Goal: Navigation & Orientation: Find specific page/section

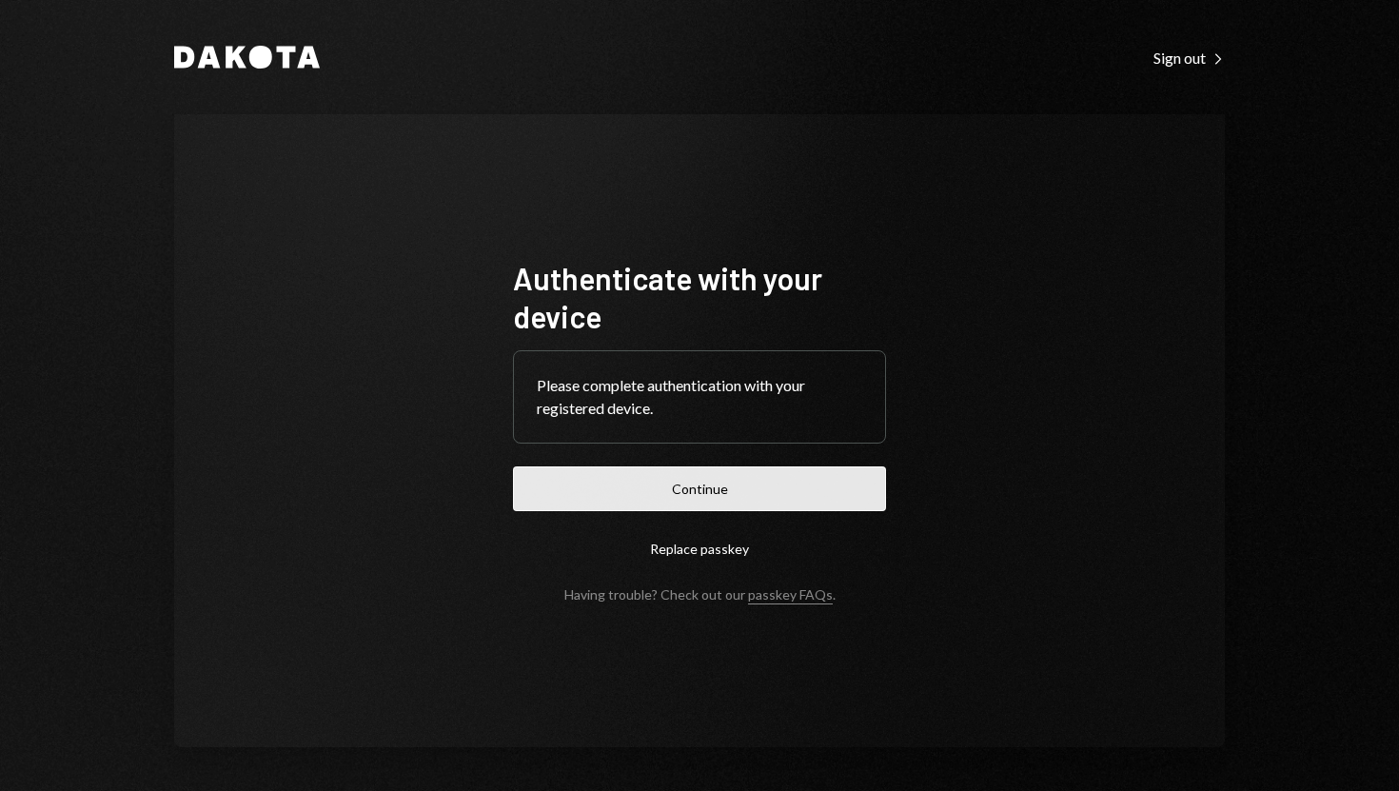
click at [682, 492] on button "Continue" at bounding box center [699, 488] width 373 height 45
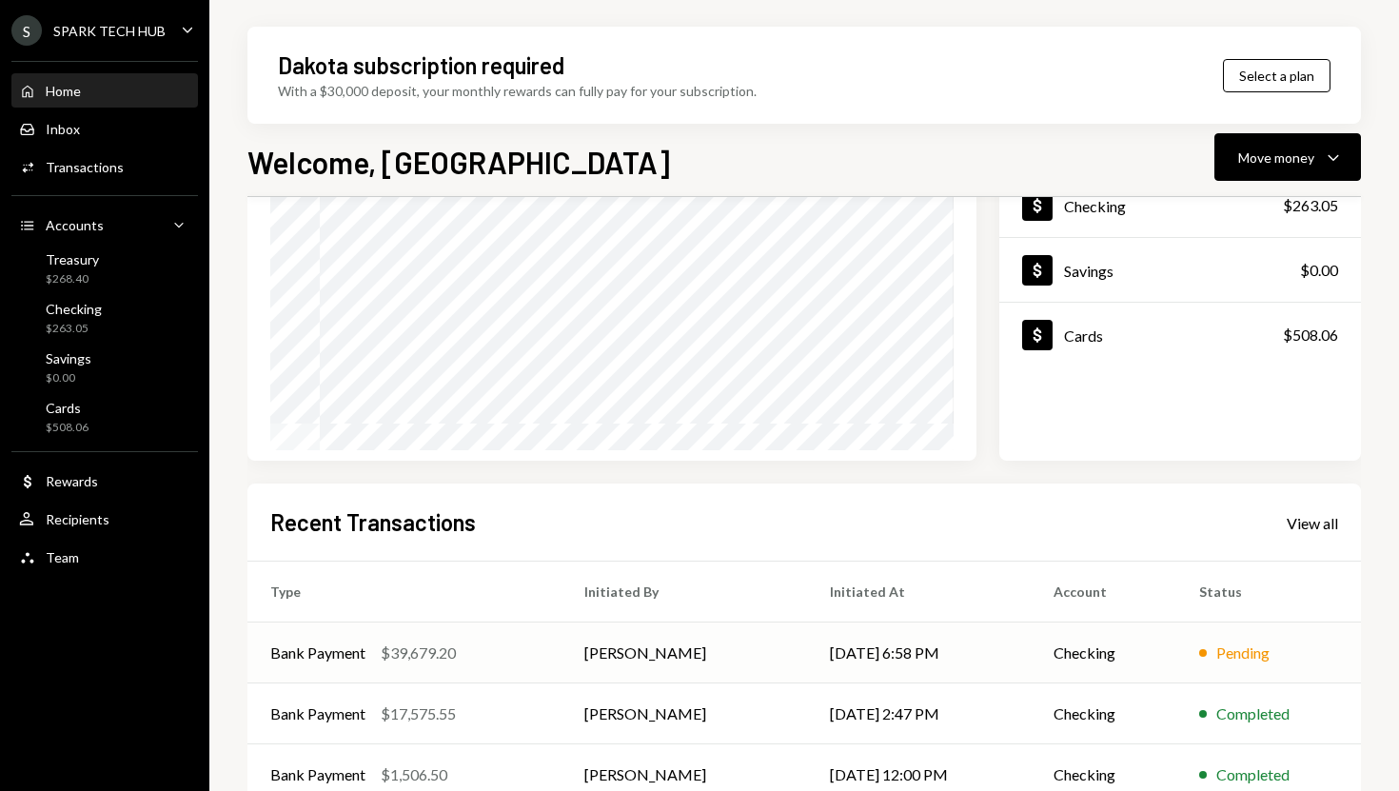
scroll to position [356, 0]
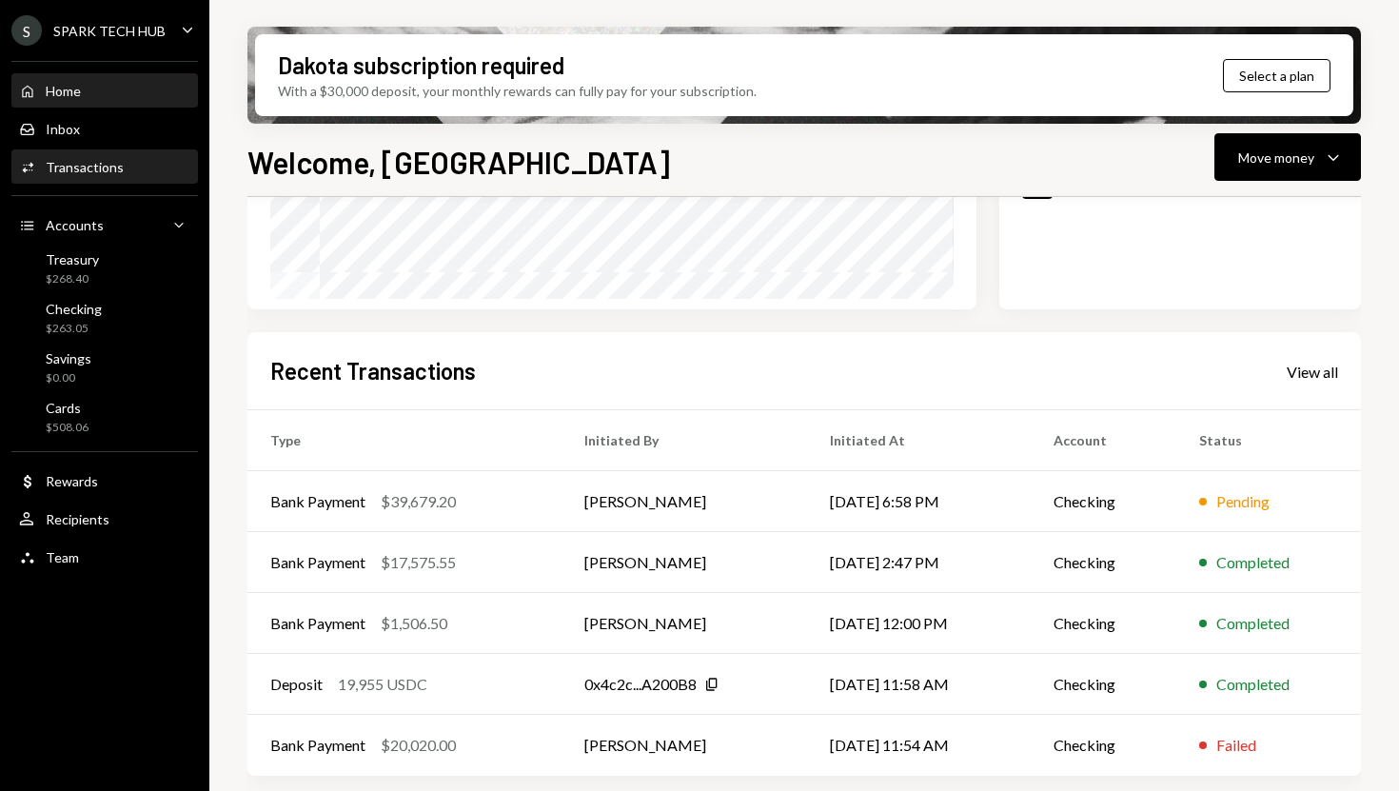
click at [137, 160] on div "Activities Transactions" at bounding box center [104, 167] width 171 height 17
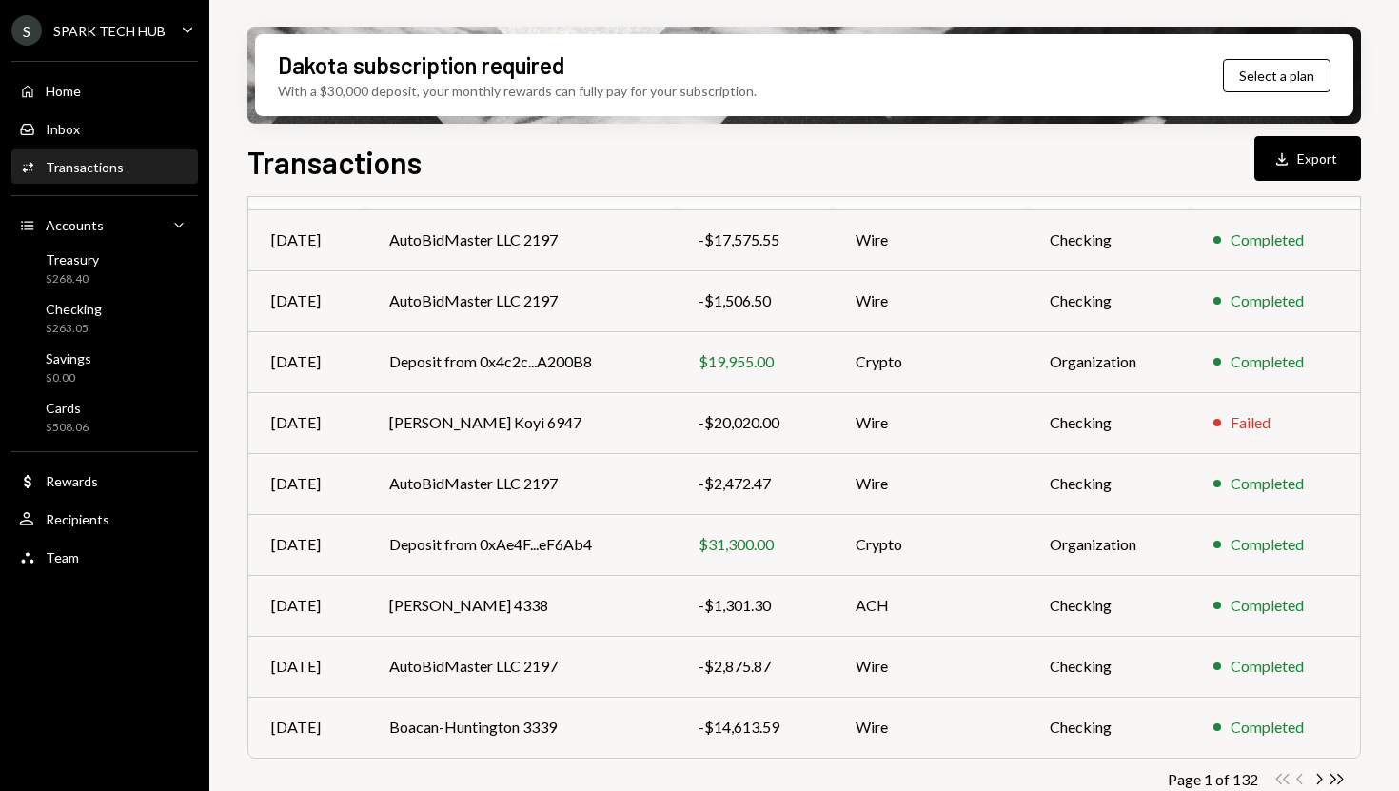
scroll to position [293, 0]
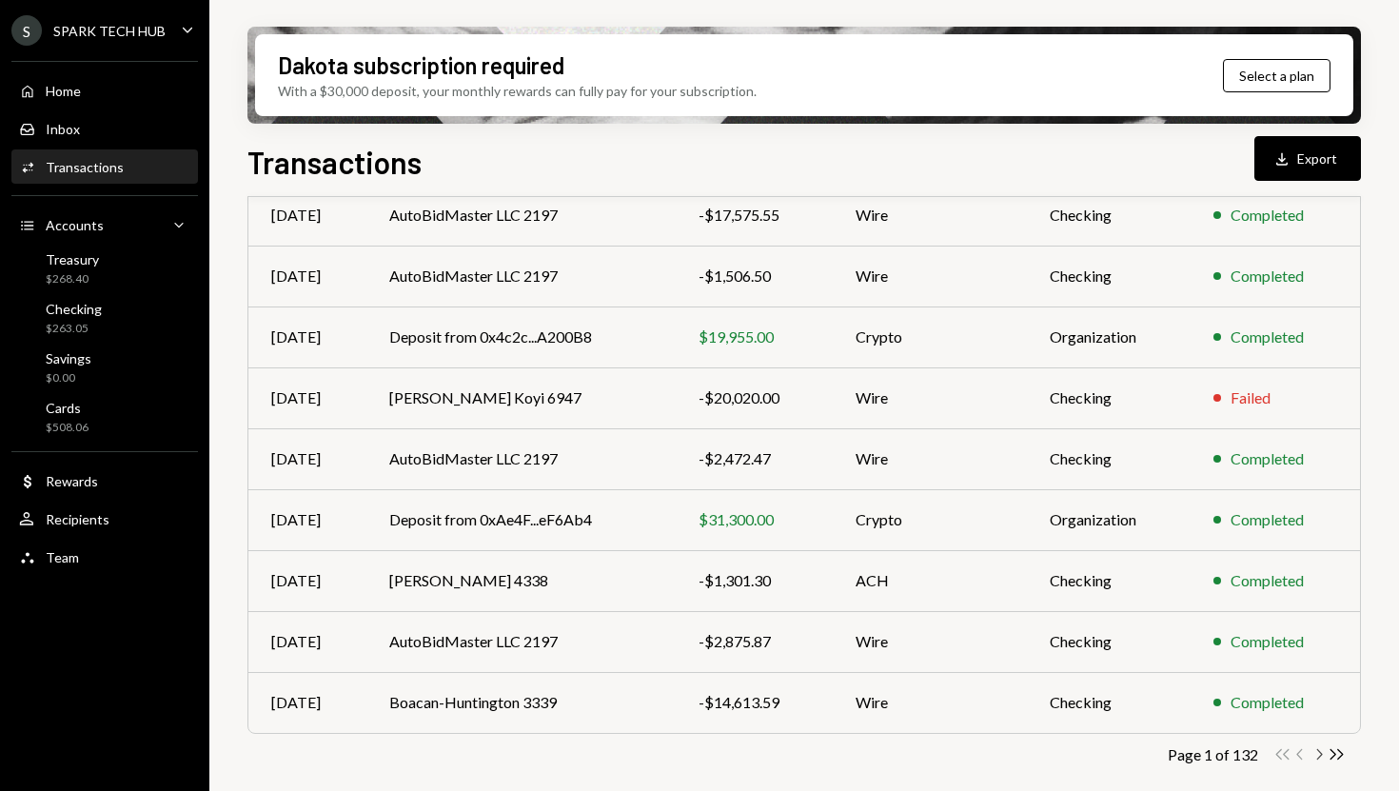
click at [1315, 754] on icon "Chevron Right" at bounding box center [1318, 754] width 18 height 18
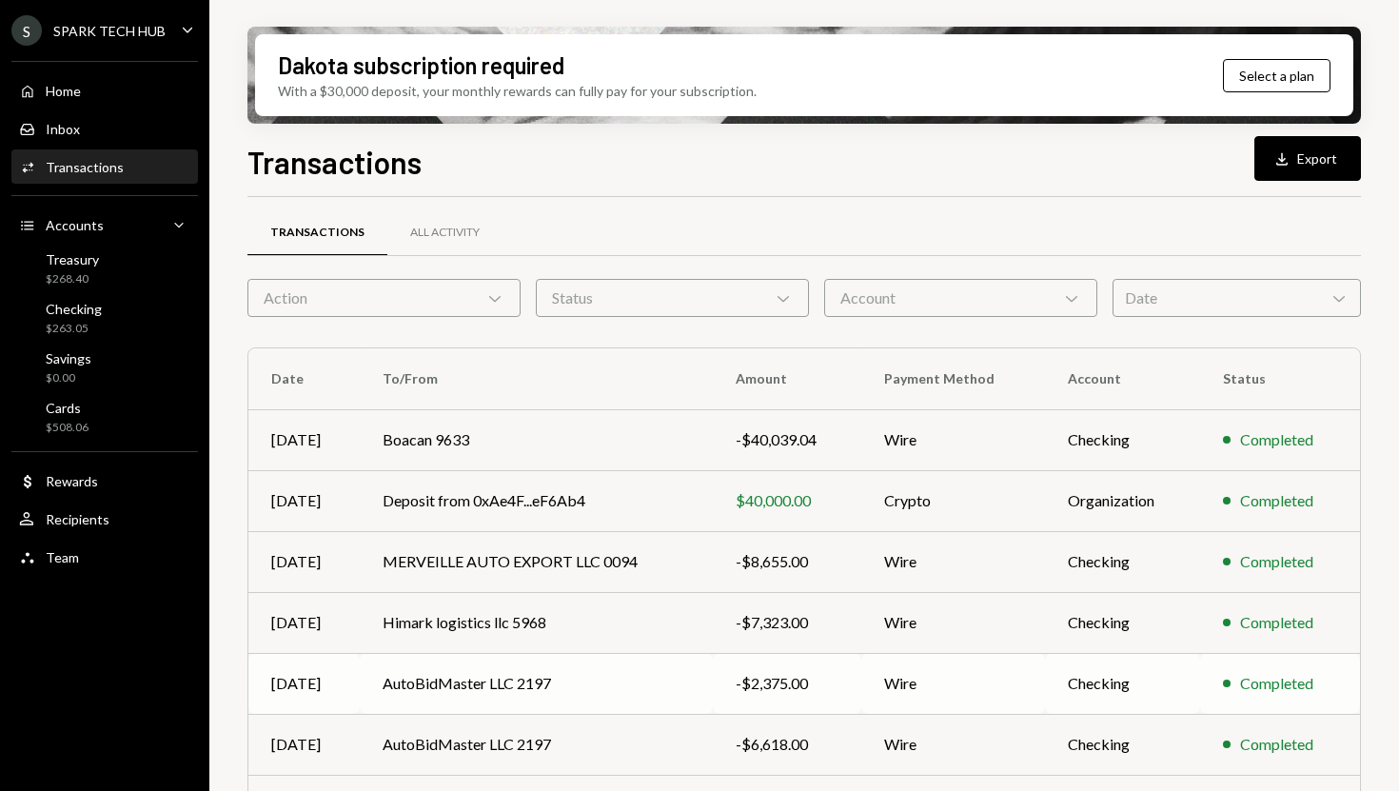
scroll to position [0, 0]
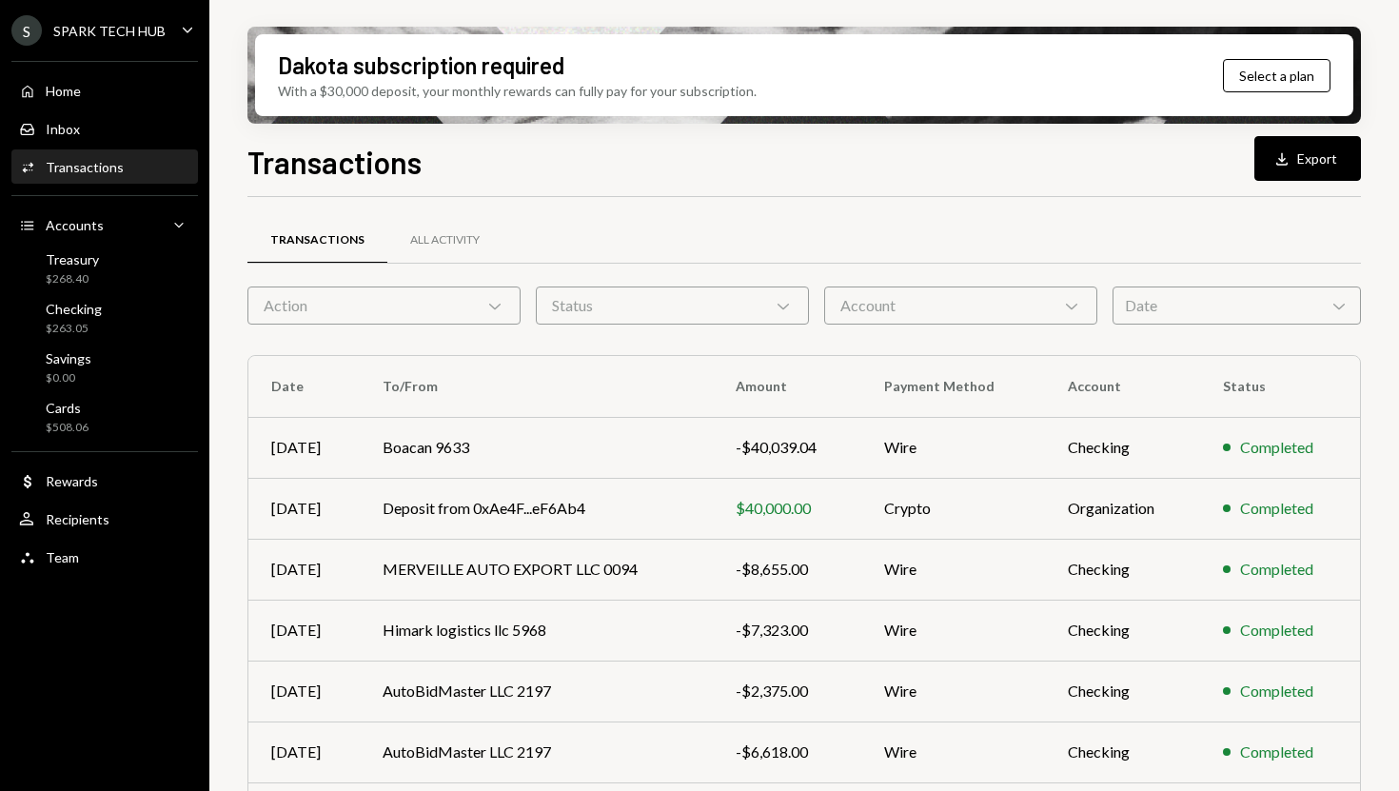
click at [502, 313] on icon "Chevron Down" at bounding box center [494, 305] width 19 height 19
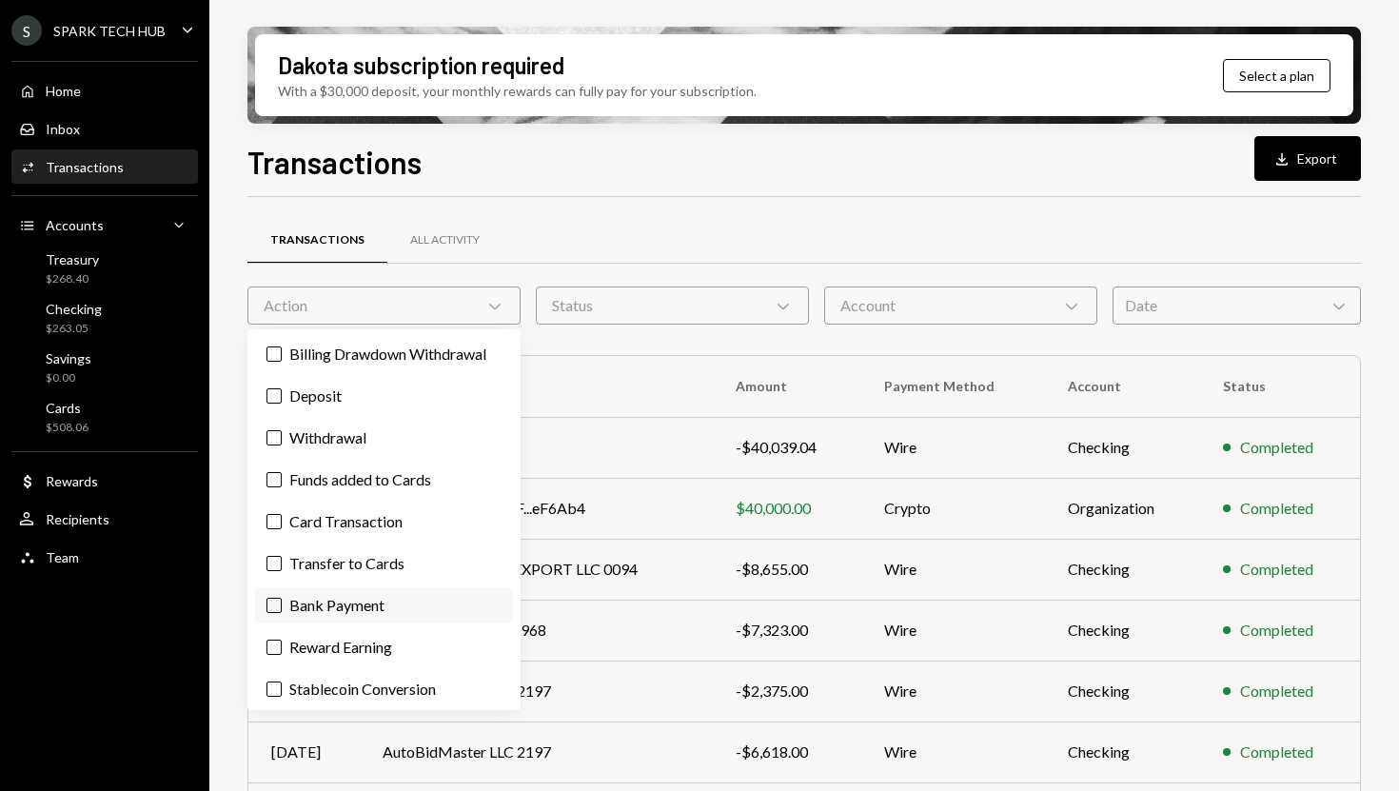
click at [354, 596] on label "Bank Payment" at bounding box center [384, 605] width 258 height 34
click at [282, 598] on button "Bank Payment" at bounding box center [273, 605] width 15 height 15
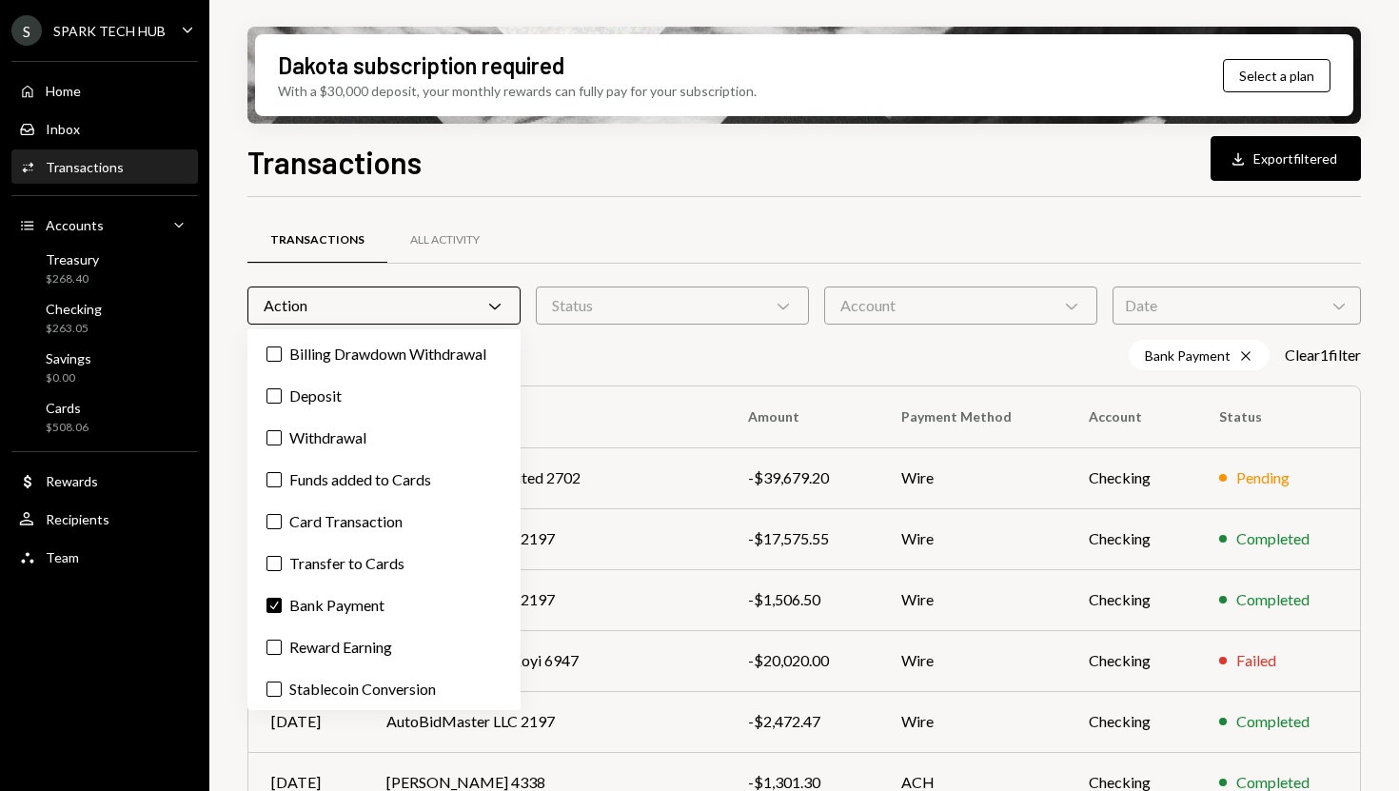
click at [795, 260] on div "Transactions All Activity" at bounding box center [803, 240] width 1113 height 49
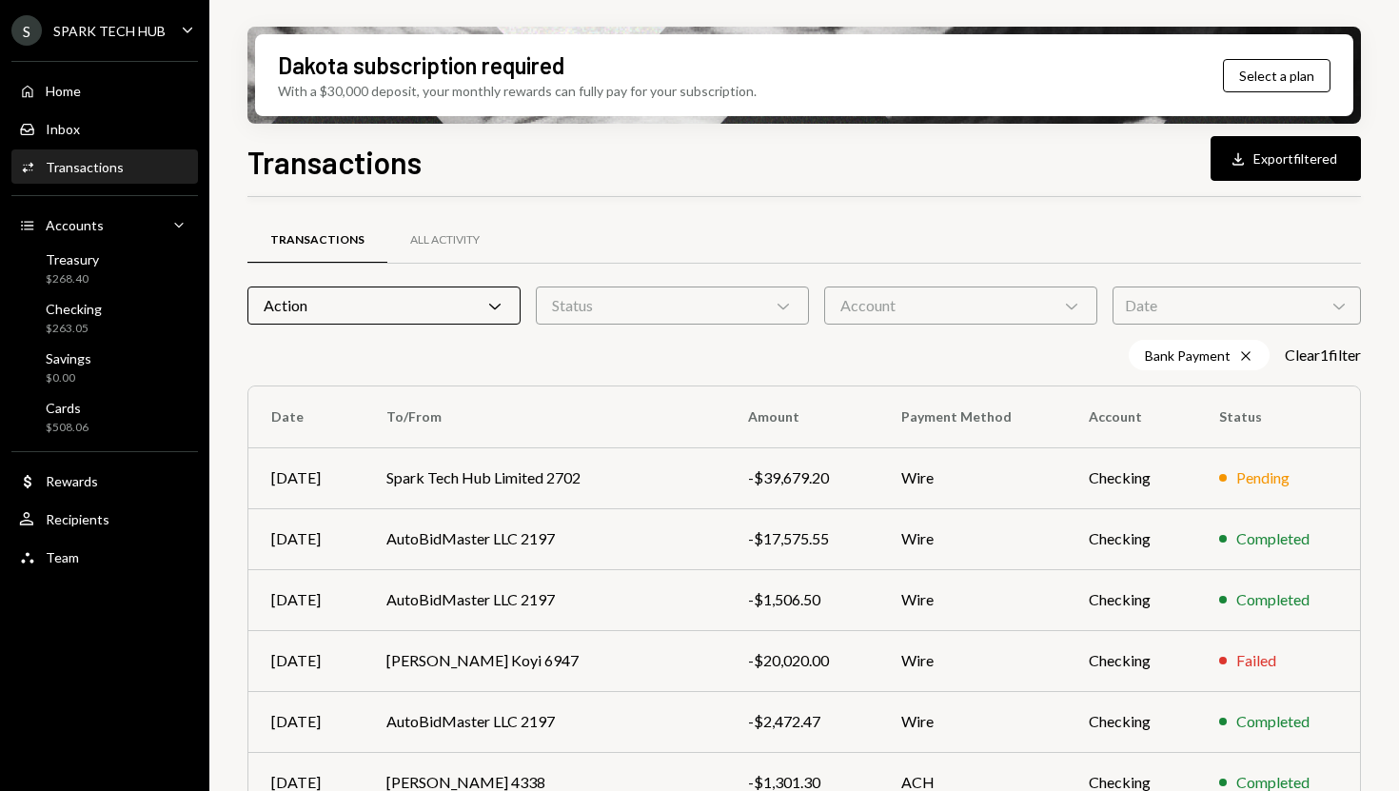
scroll to position [1, 0]
click at [740, 437] on th "Amount" at bounding box center [801, 415] width 152 height 61
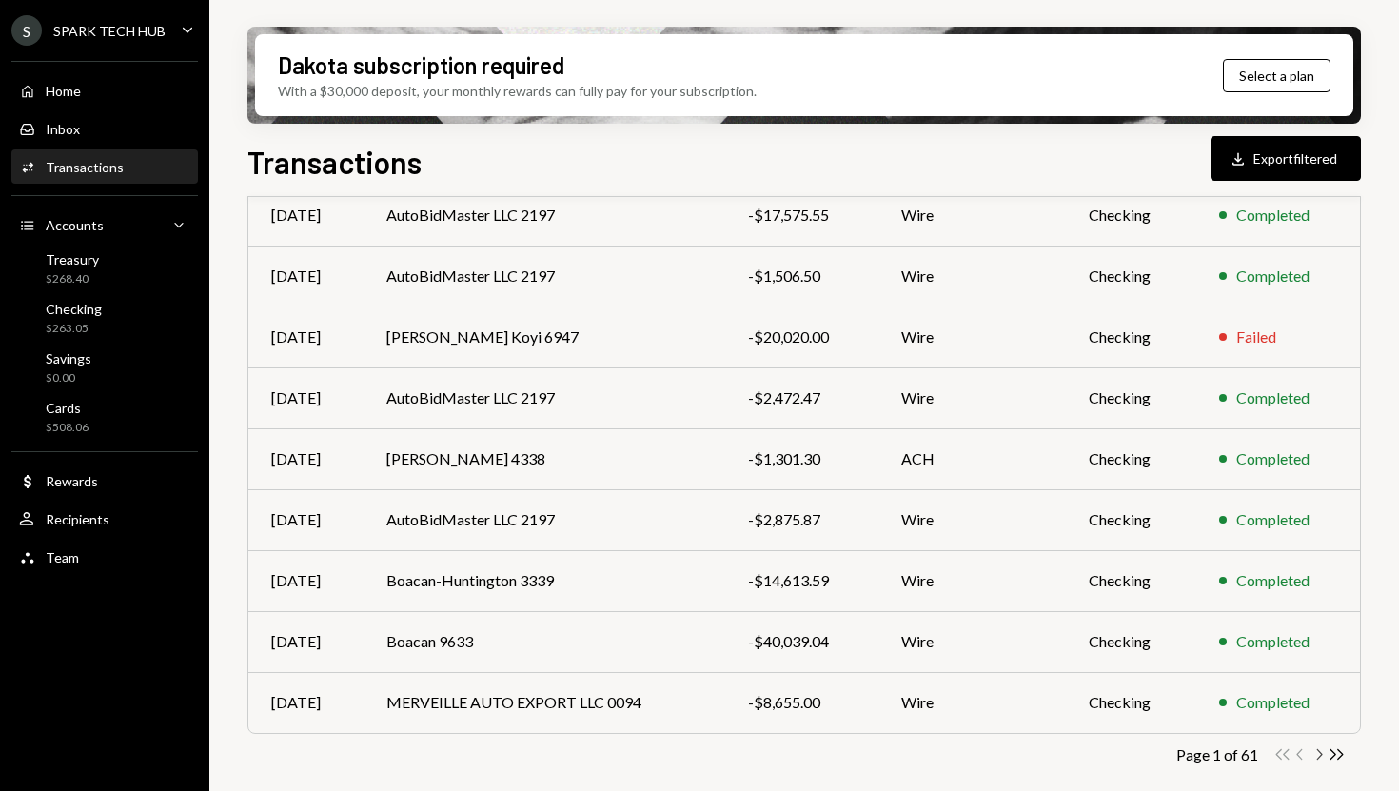
click at [1317, 755] on icon "Chevron Right" at bounding box center [1318, 754] width 18 height 18
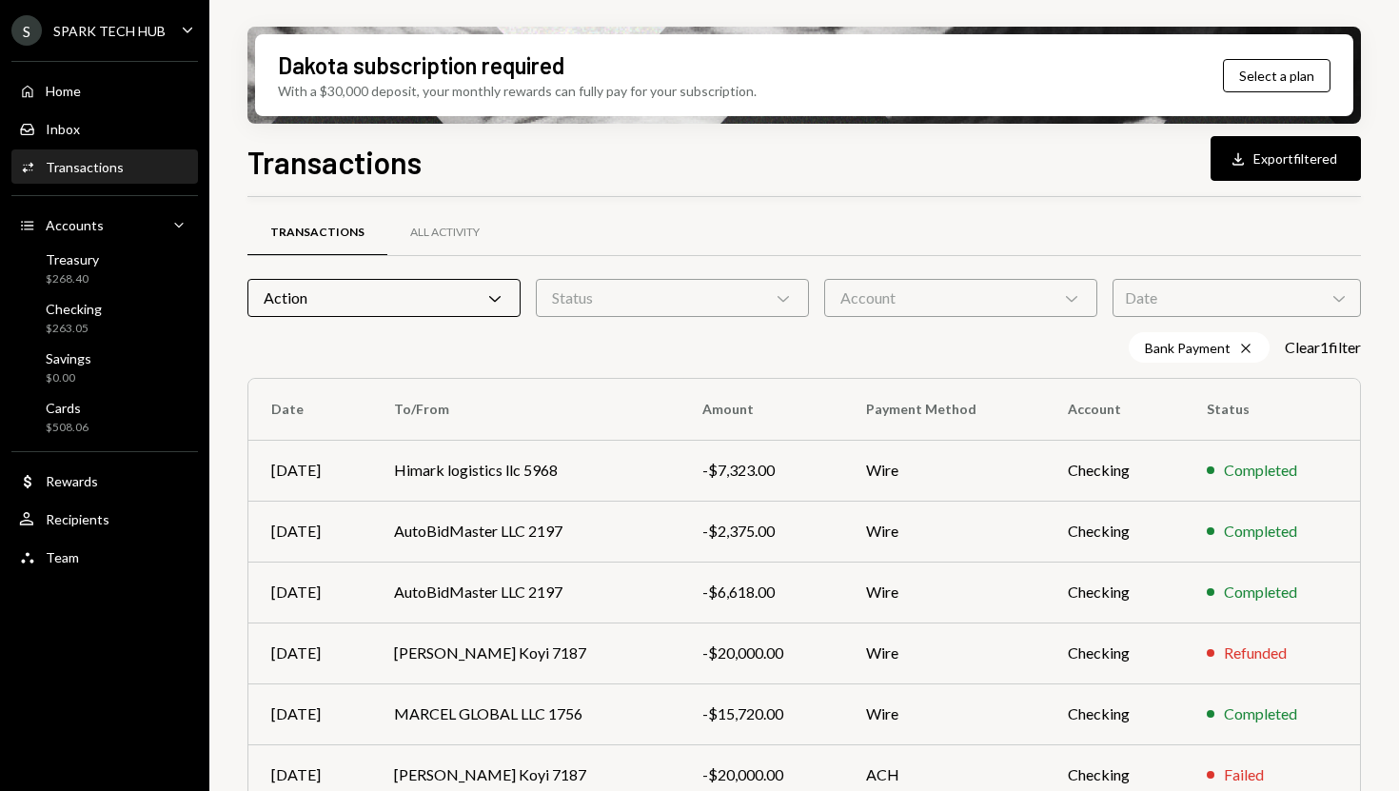
scroll to position [0, 0]
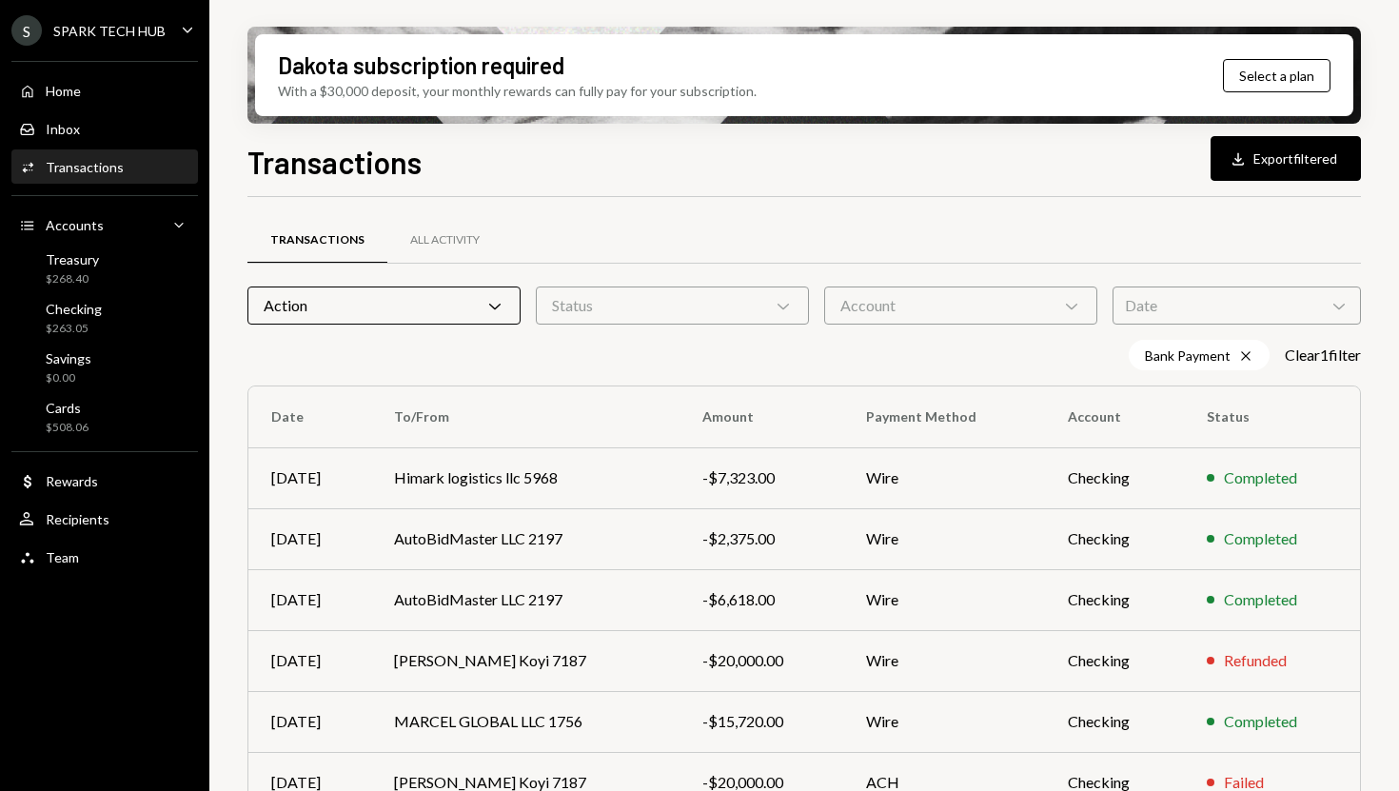
click at [756, 302] on div "Status Chevron Down" at bounding box center [672, 305] width 273 height 38
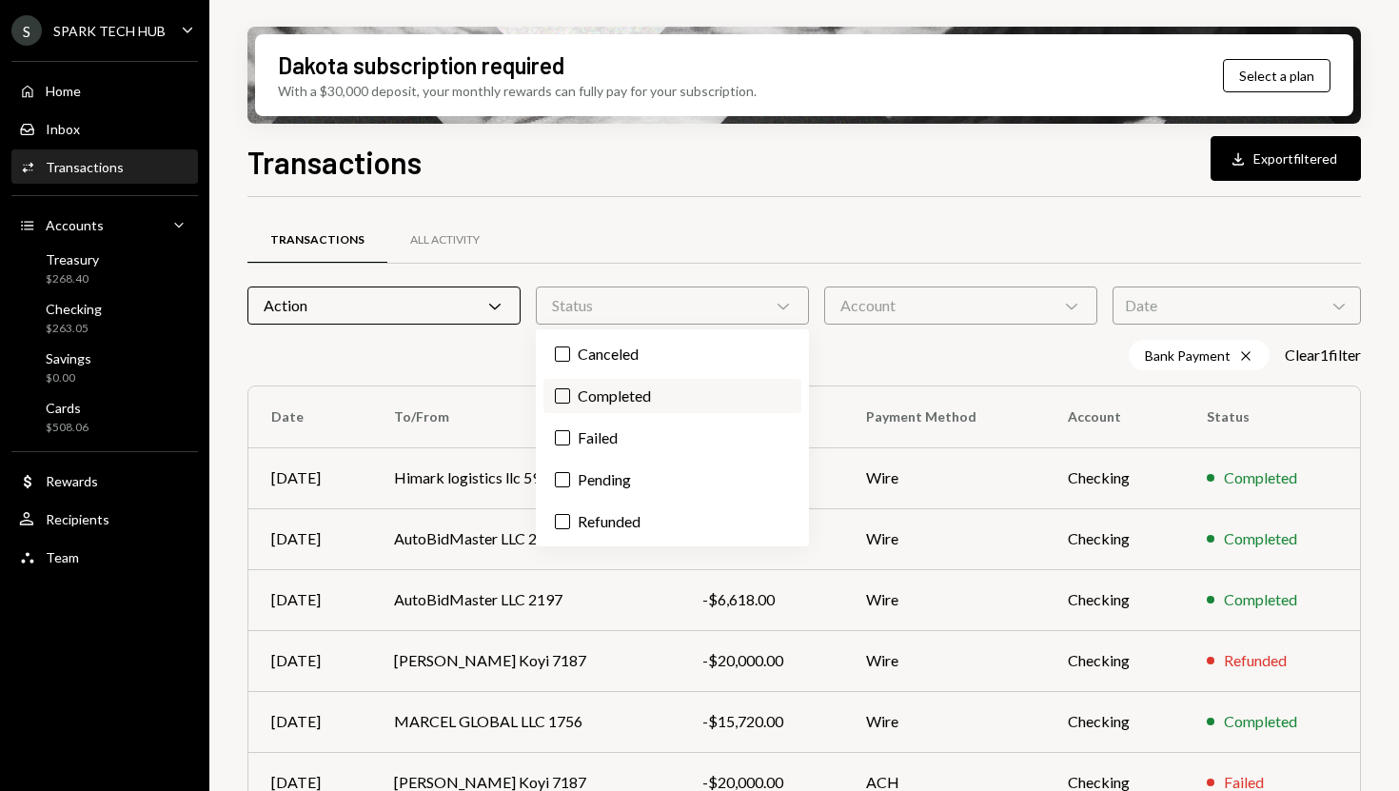
click at [679, 405] on label "Completed" at bounding box center [672, 396] width 258 height 34
click at [570, 403] on button "Completed" at bounding box center [562, 395] width 15 height 15
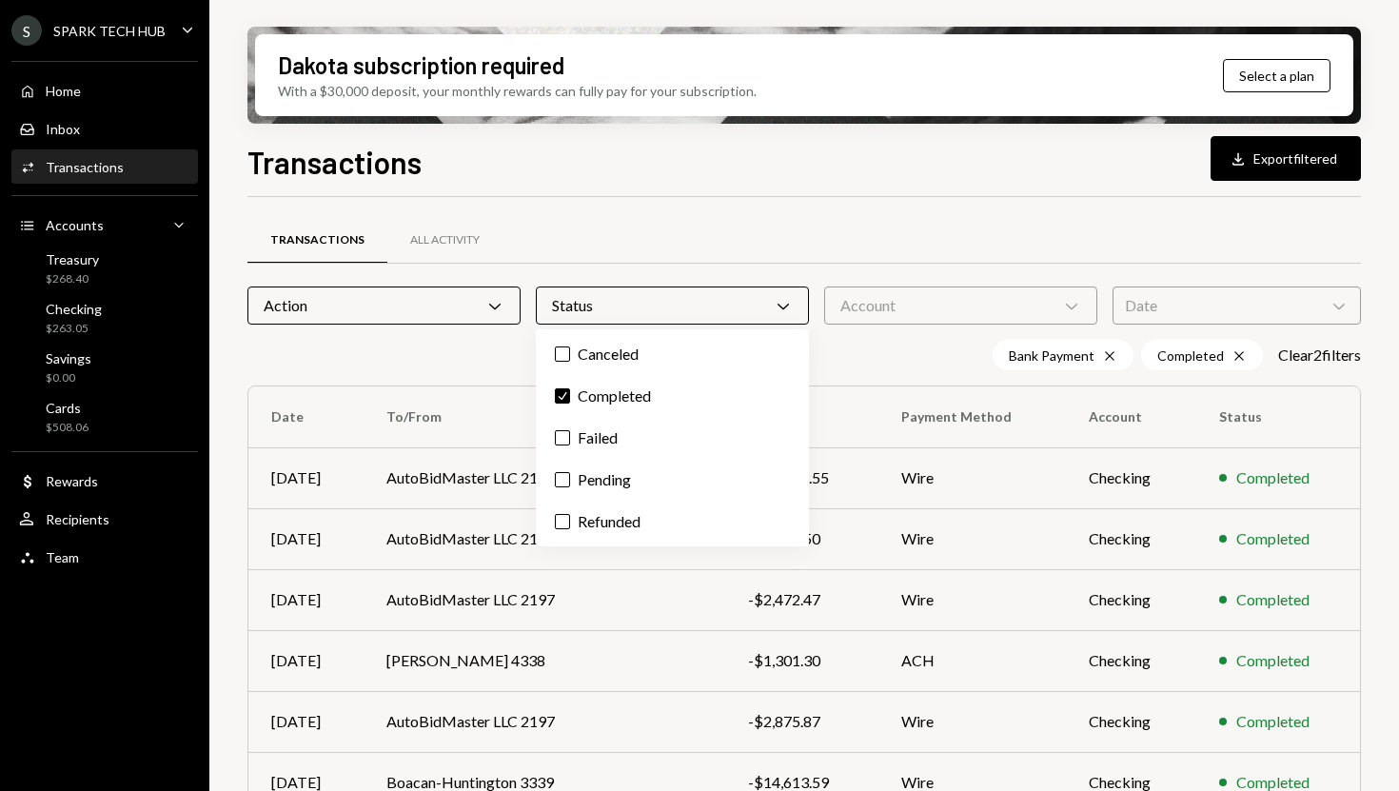
click at [845, 360] on div "Bank Payment Cross Completed Cross Clear 2 filter s" at bounding box center [803, 355] width 1113 height 30
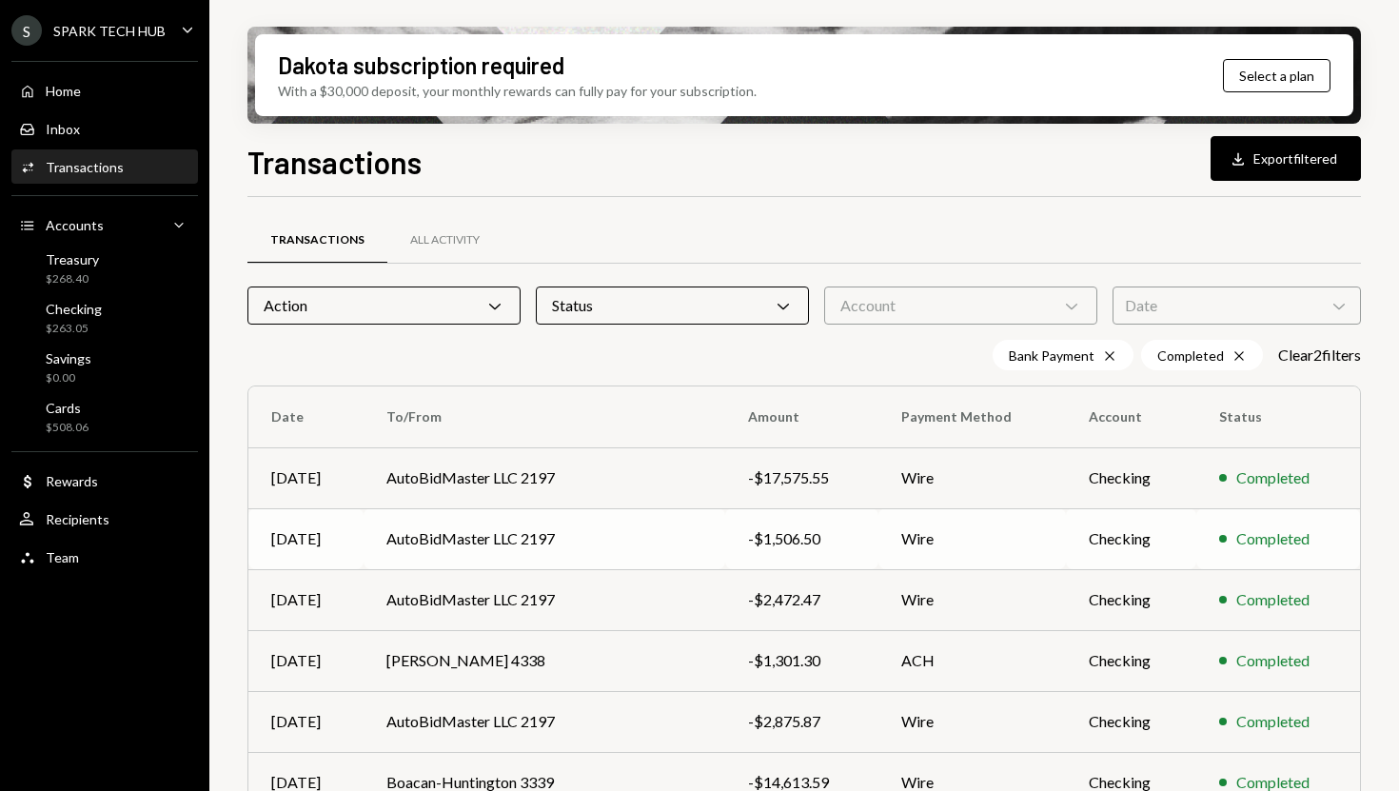
scroll to position [324, 0]
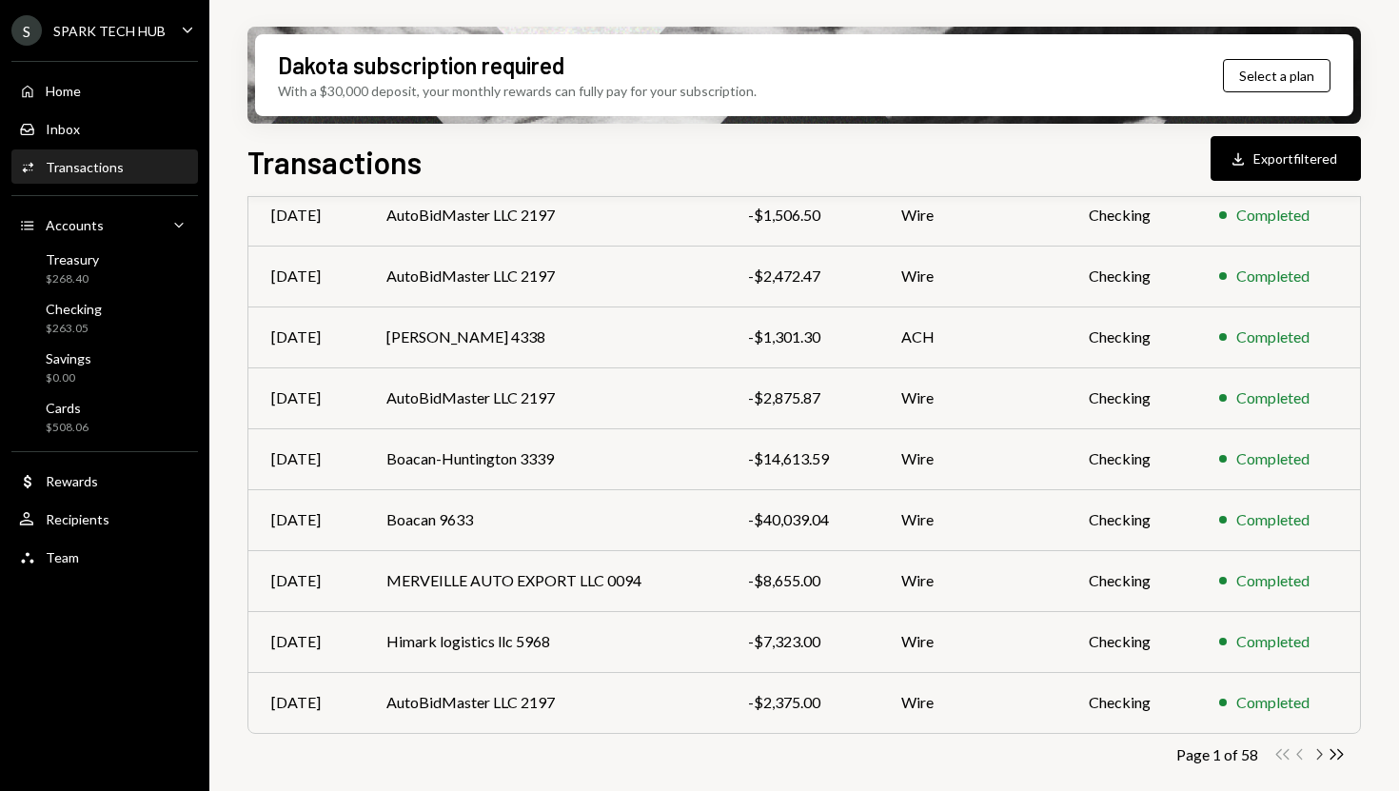
click at [1322, 755] on icon "Chevron Right" at bounding box center [1318, 754] width 18 height 18
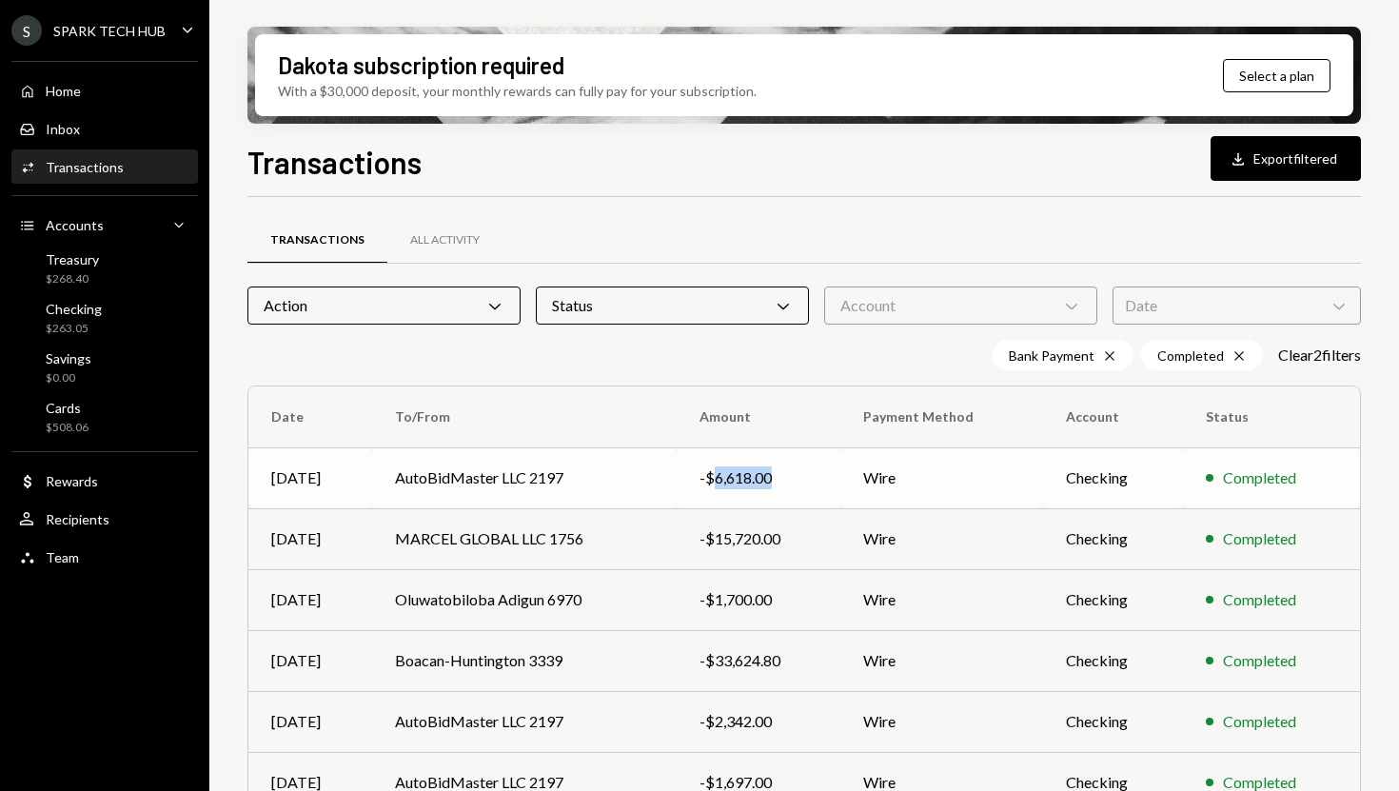
copy div "6,618.00"
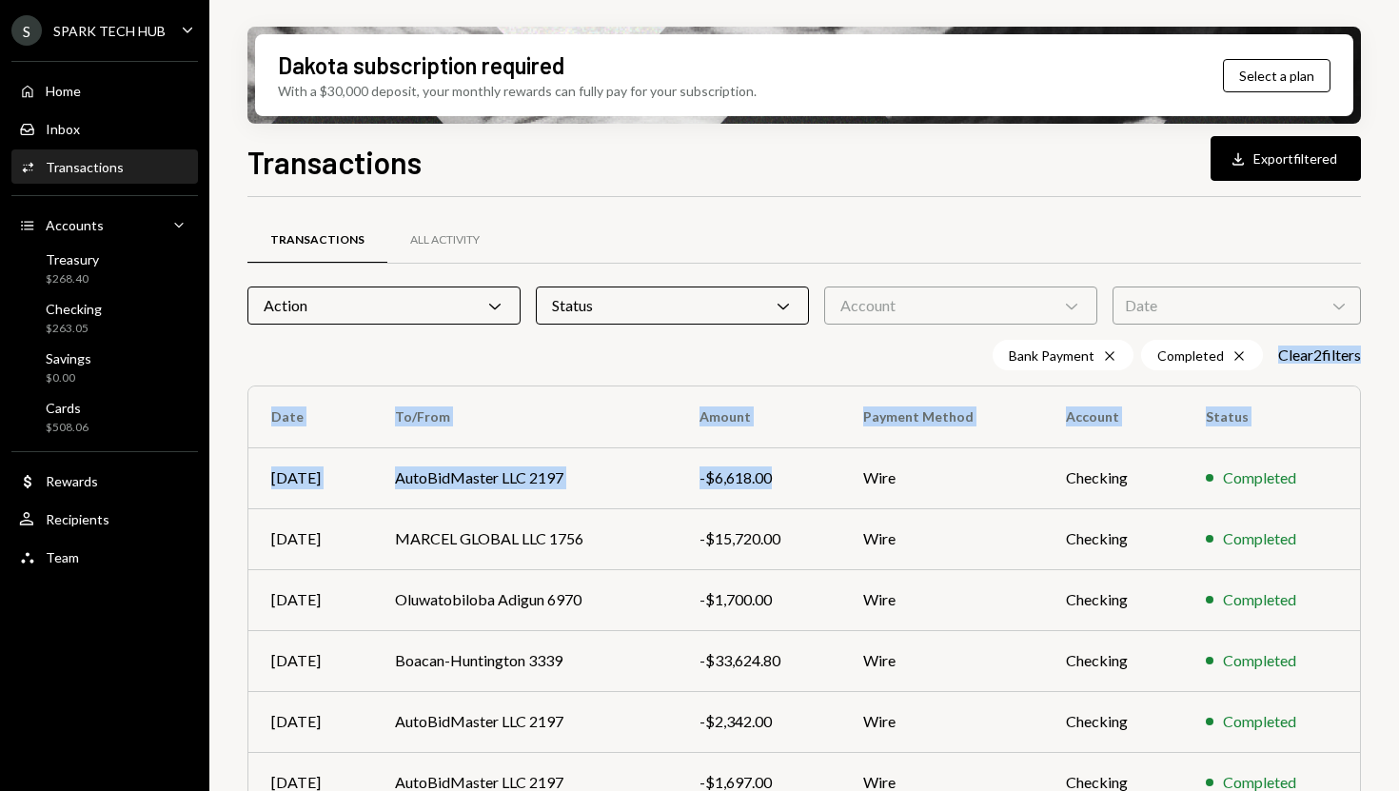
drag, startPoint x: 776, startPoint y: 480, endPoint x: 719, endPoint y: 351, distance: 140.6
click at [716, 352] on div "Transactions All Activity Action Chevron Down Status Chevron Down Account Chevr…" at bounding box center [803, 681] width 1113 height 909
click at [719, 351] on div "Bank Payment Cross Completed Cross Clear 2 filter s" at bounding box center [803, 355] width 1113 height 30
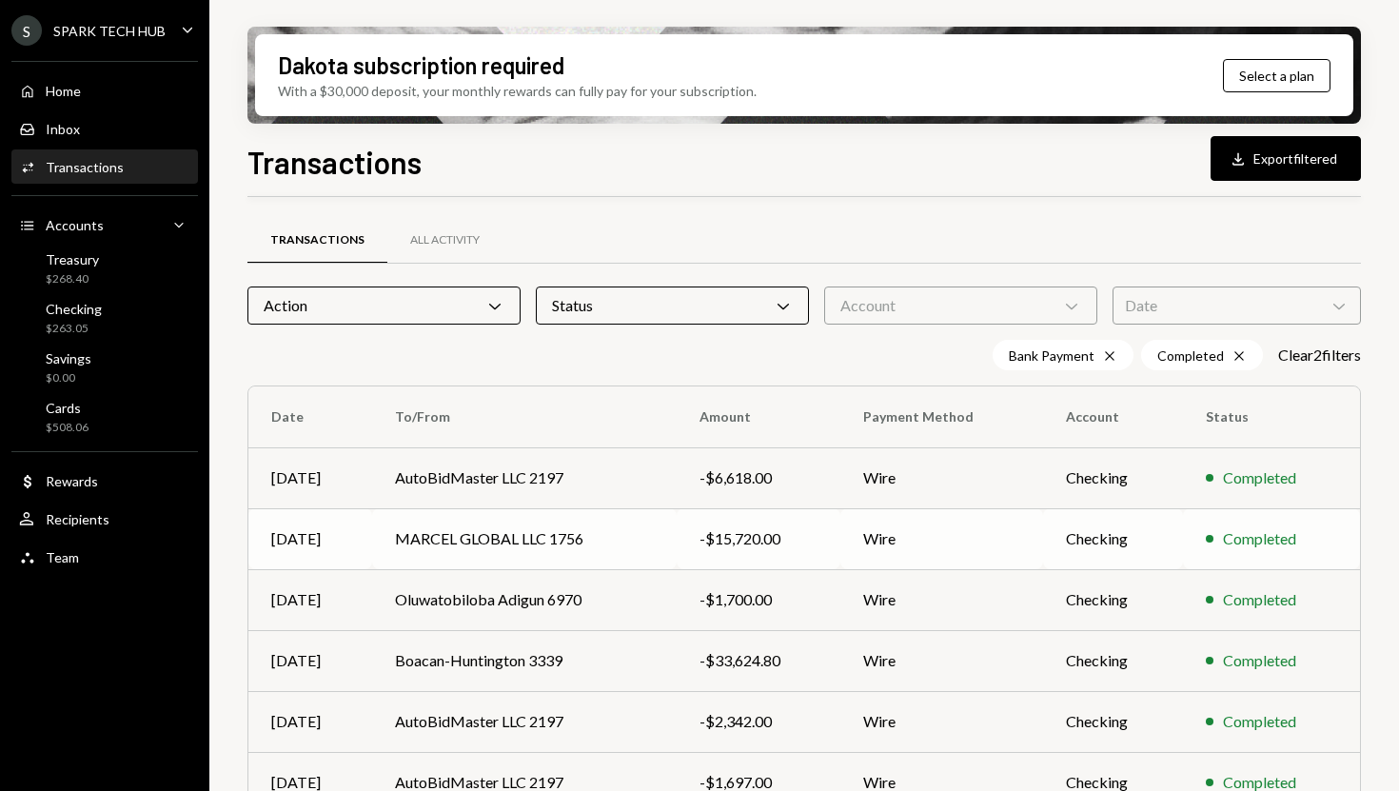
scroll to position [324, 0]
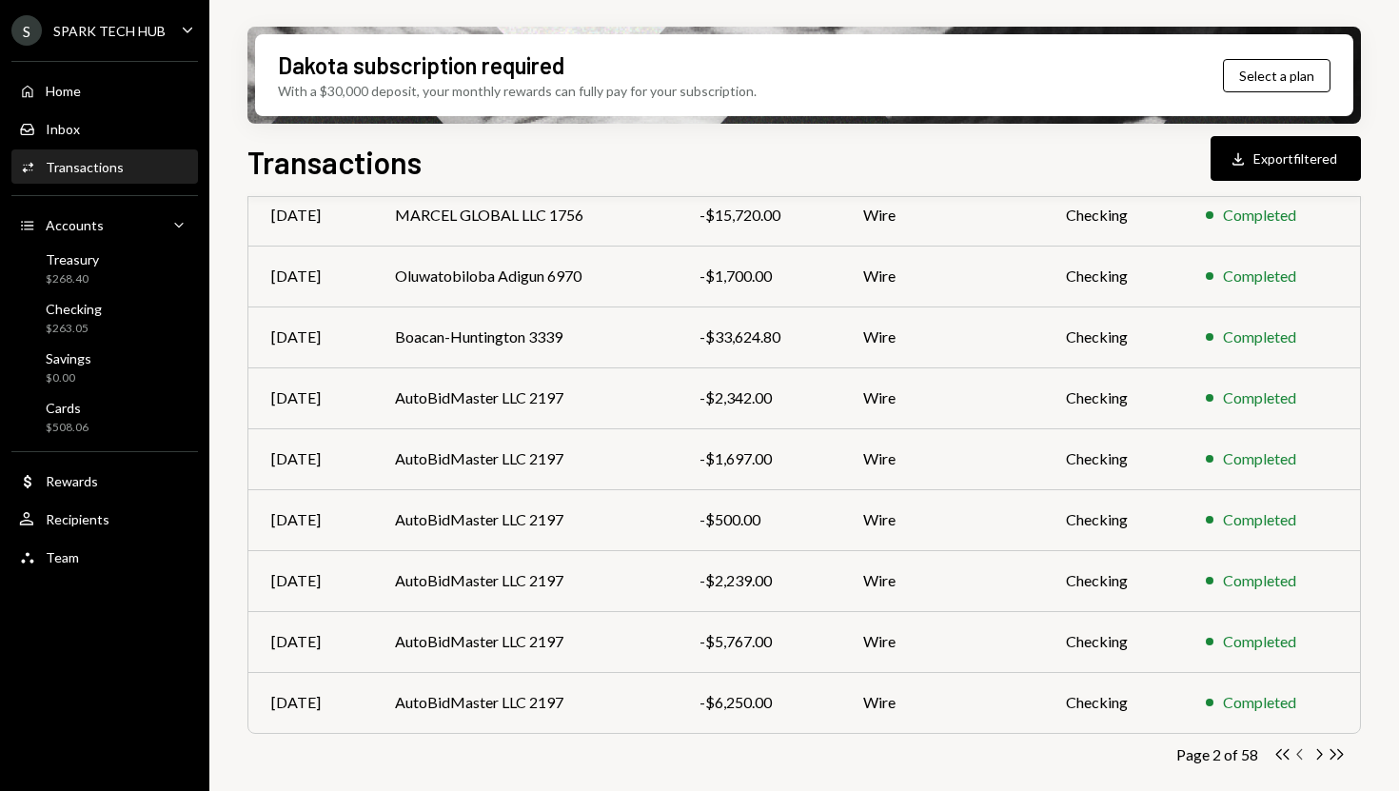
click at [1297, 756] on icon "Chevron Left" at bounding box center [1300, 754] width 18 height 18
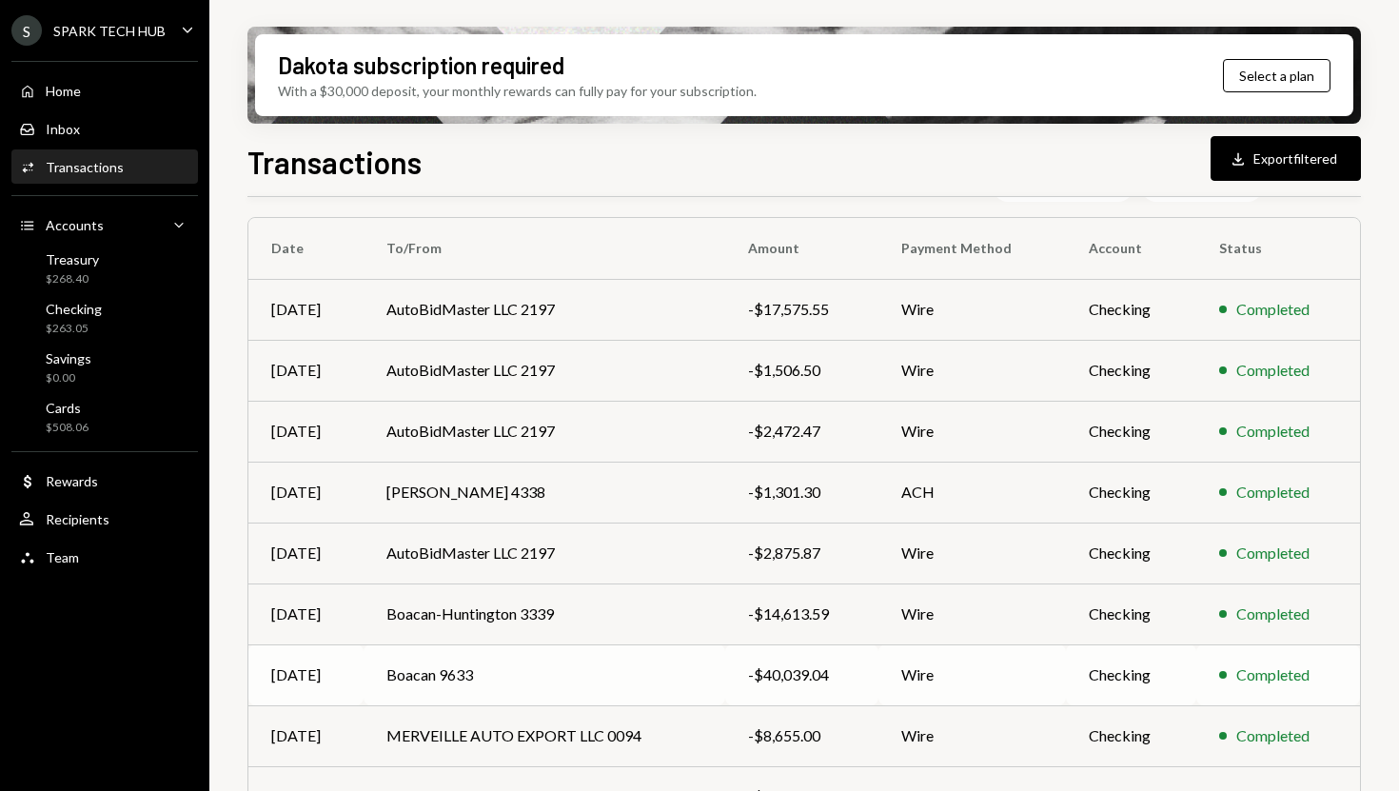
scroll to position [151, 0]
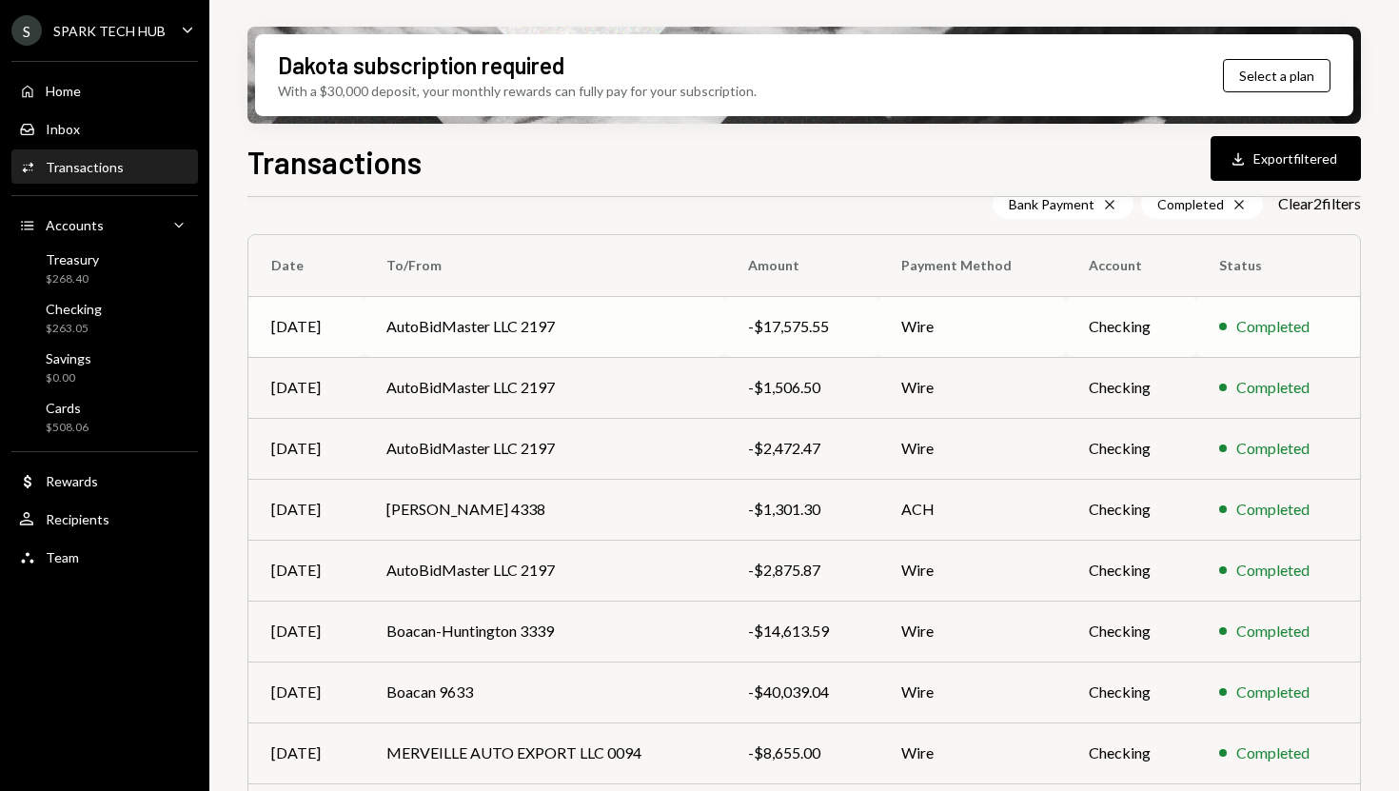
click at [672, 324] on td "AutoBidMaster LLC 2197" at bounding box center [544, 326] width 363 height 61
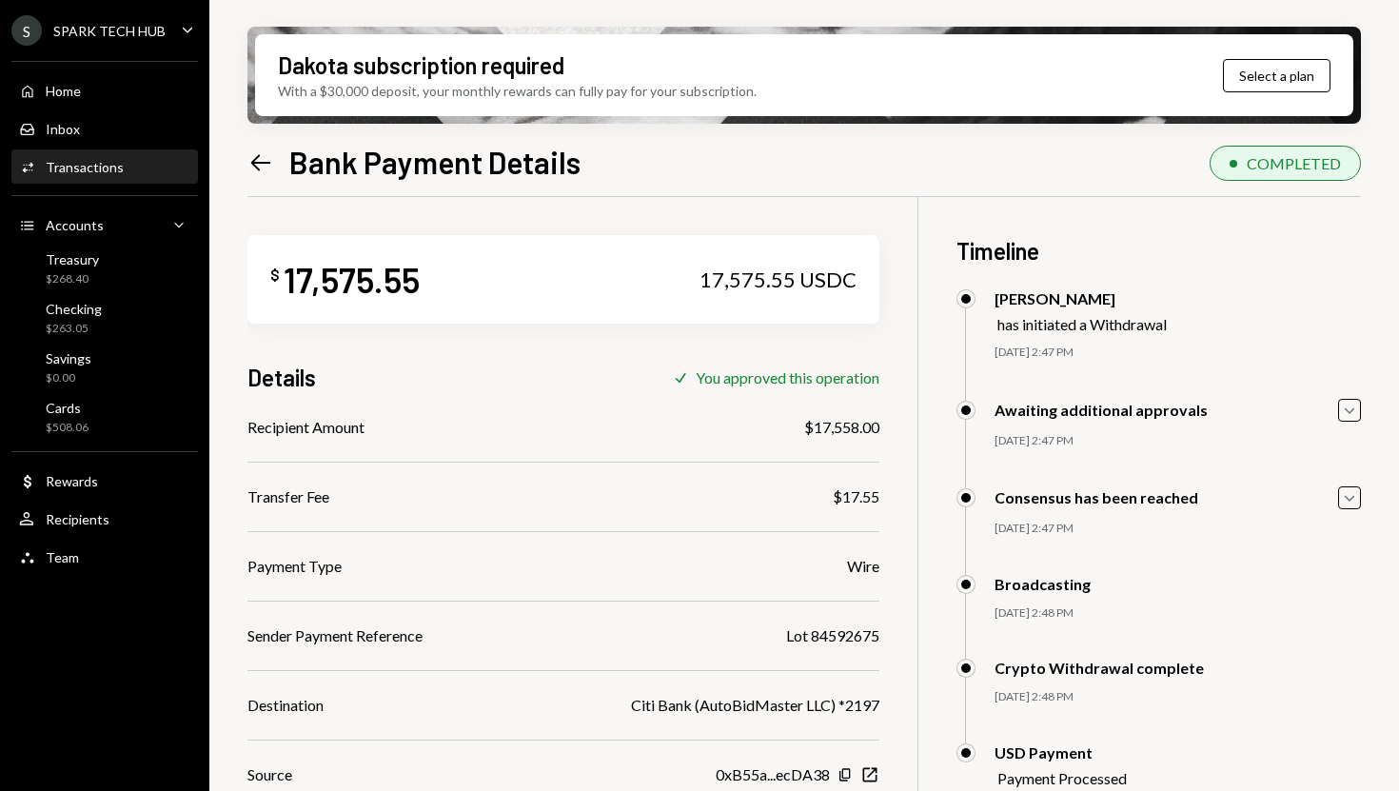
click at [826, 428] on div "$17,558.00" at bounding box center [841, 427] width 75 height 23
copy div "17,558.00"
click at [737, 282] on div "17,575.55 USDC" at bounding box center [777, 279] width 157 height 27
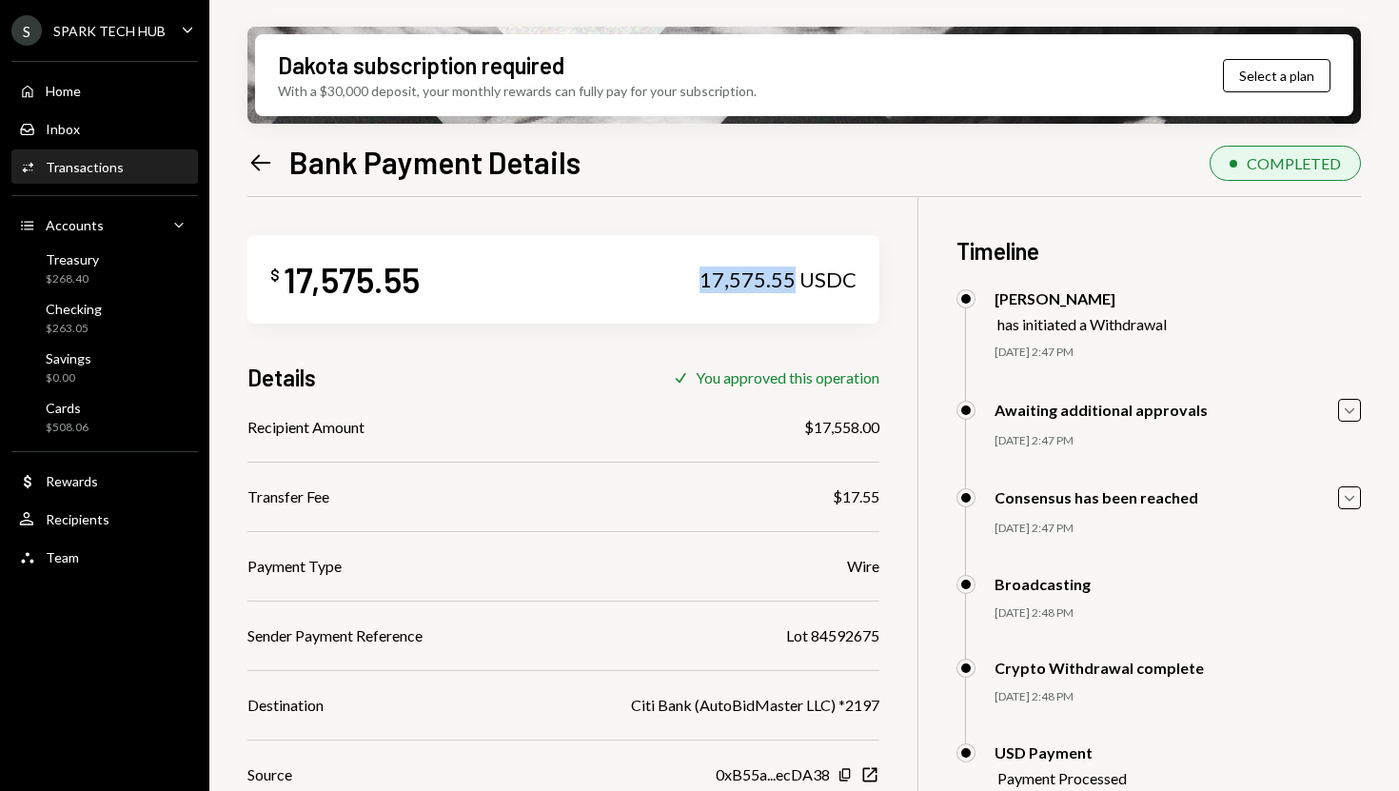
copy div "17,575.55"
click at [80, 94] on div "Home" at bounding box center [63, 91] width 35 height 16
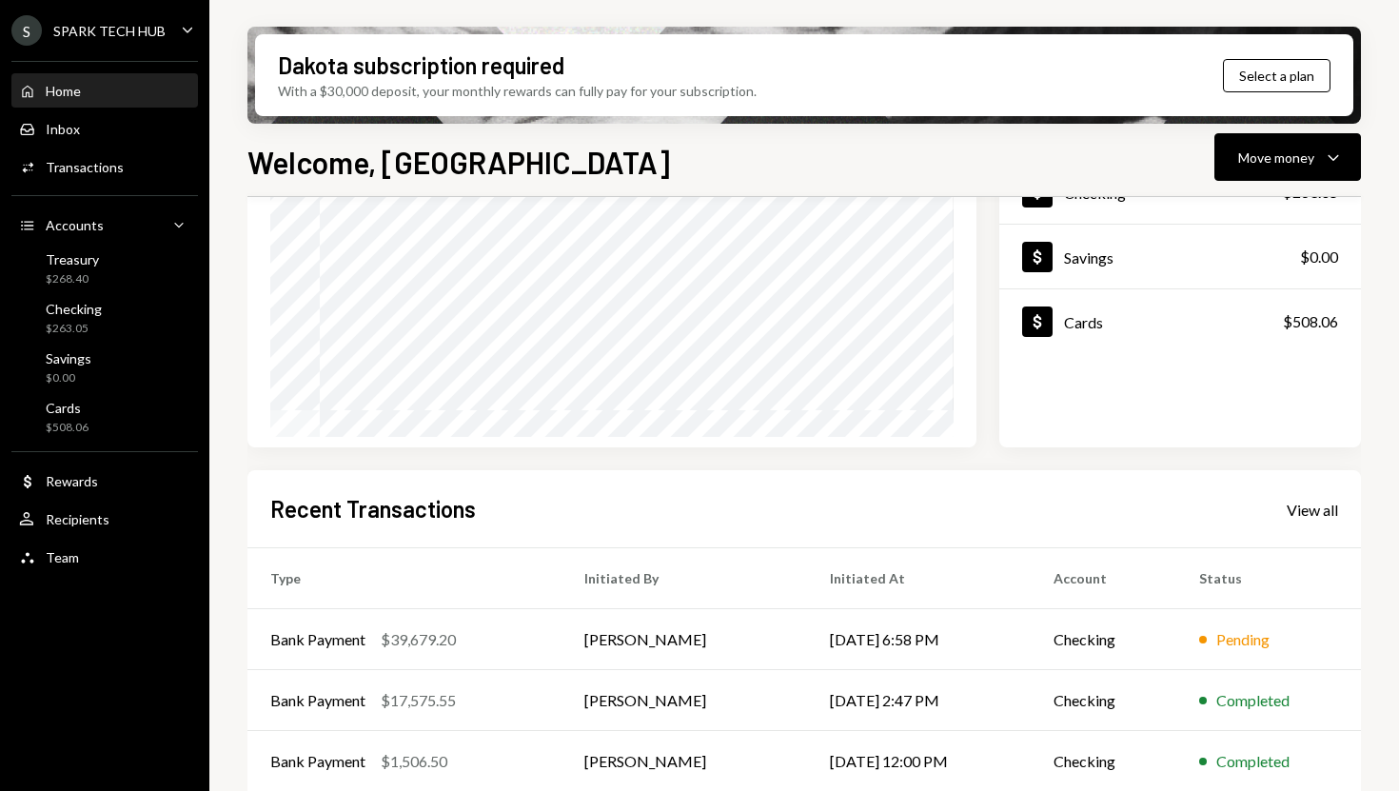
scroll to position [238, 0]
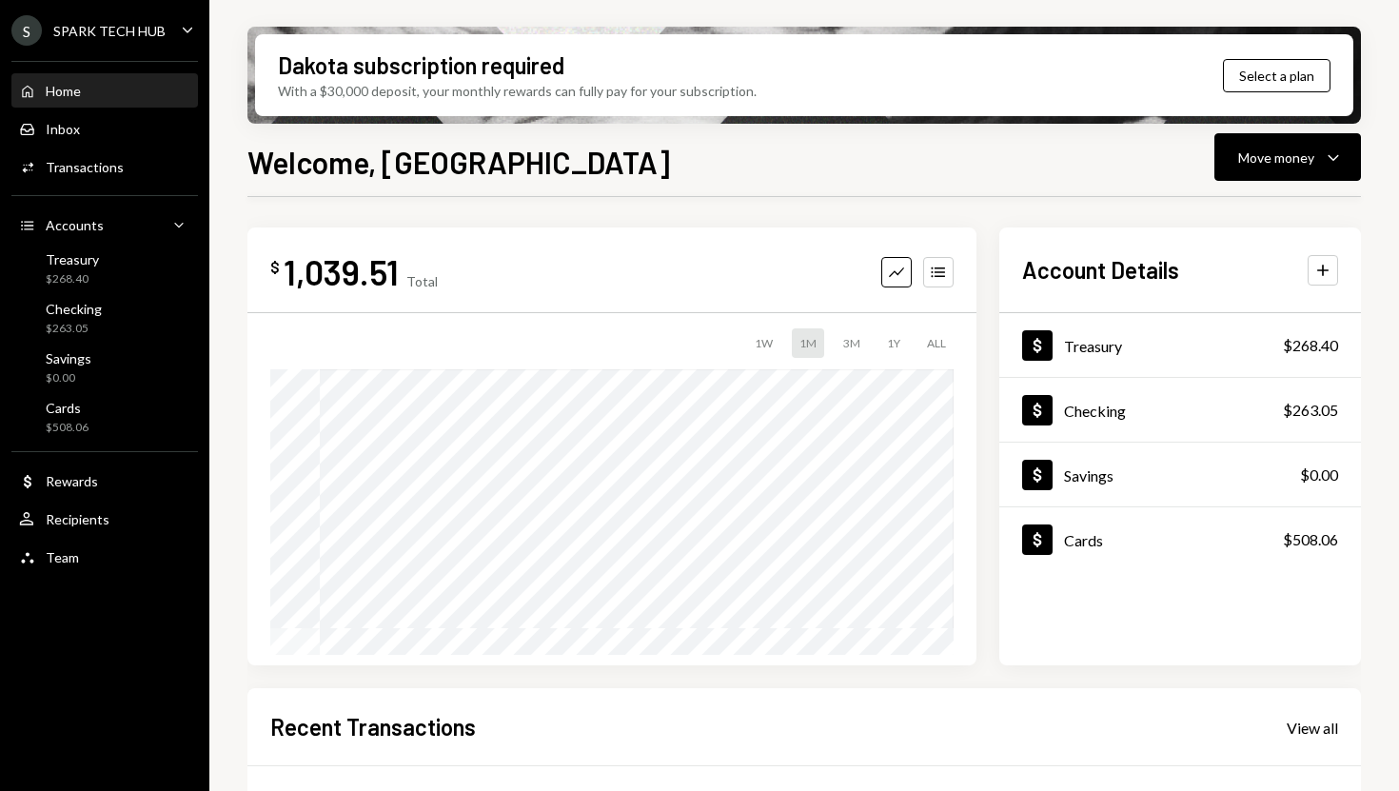
scroll to position [238, 0]
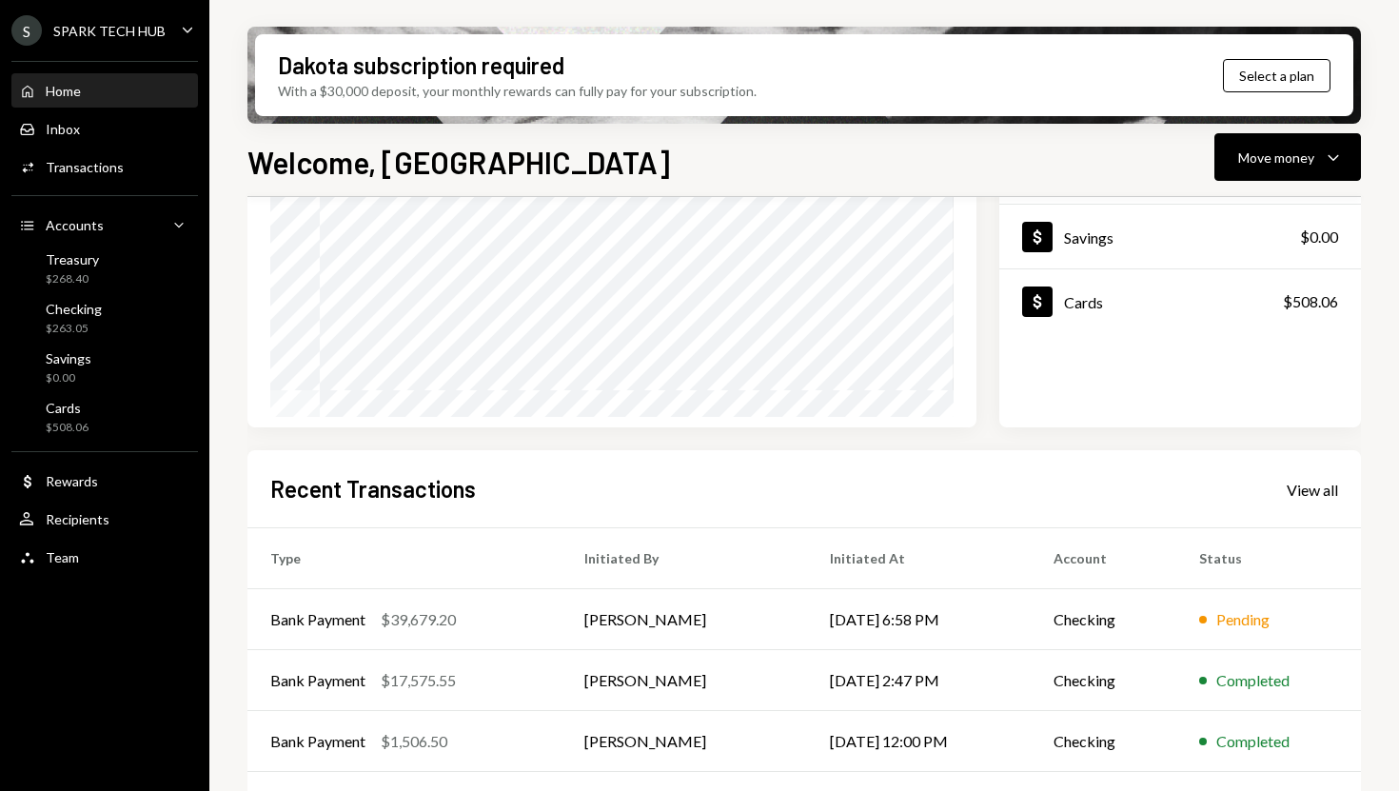
click at [412, 489] on h2 "Recent Transactions" at bounding box center [373, 488] width 206 height 31
click at [522, 464] on div "Recent Transactions View all Type Initiated By Initiated At Account Status Bank…" at bounding box center [803, 671] width 1113 height 443
click at [110, 439] on div "Cards $508.06" at bounding box center [104, 418] width 171 height 44
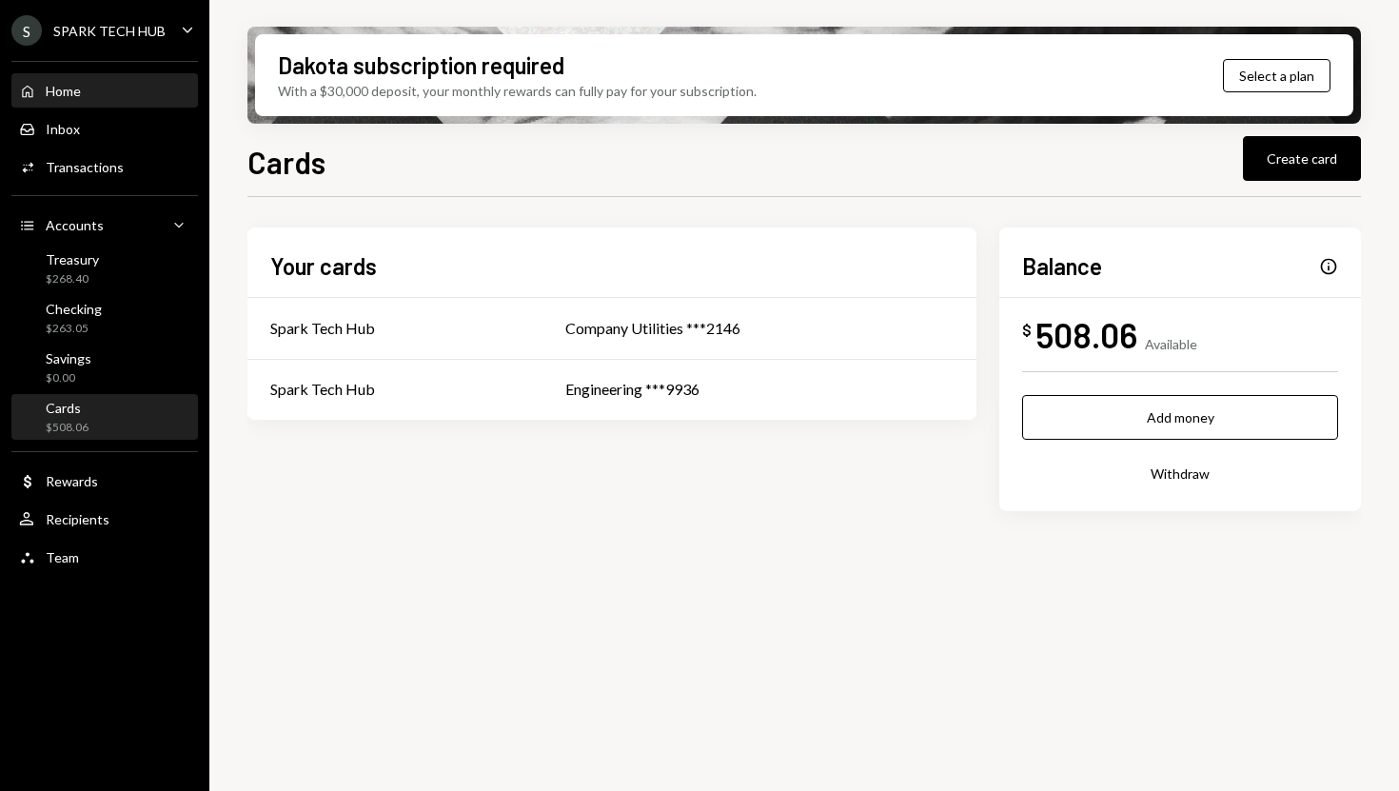
click at [112, 102] on div "Home Home" at bounding box center [104, 91] width 171 height 32
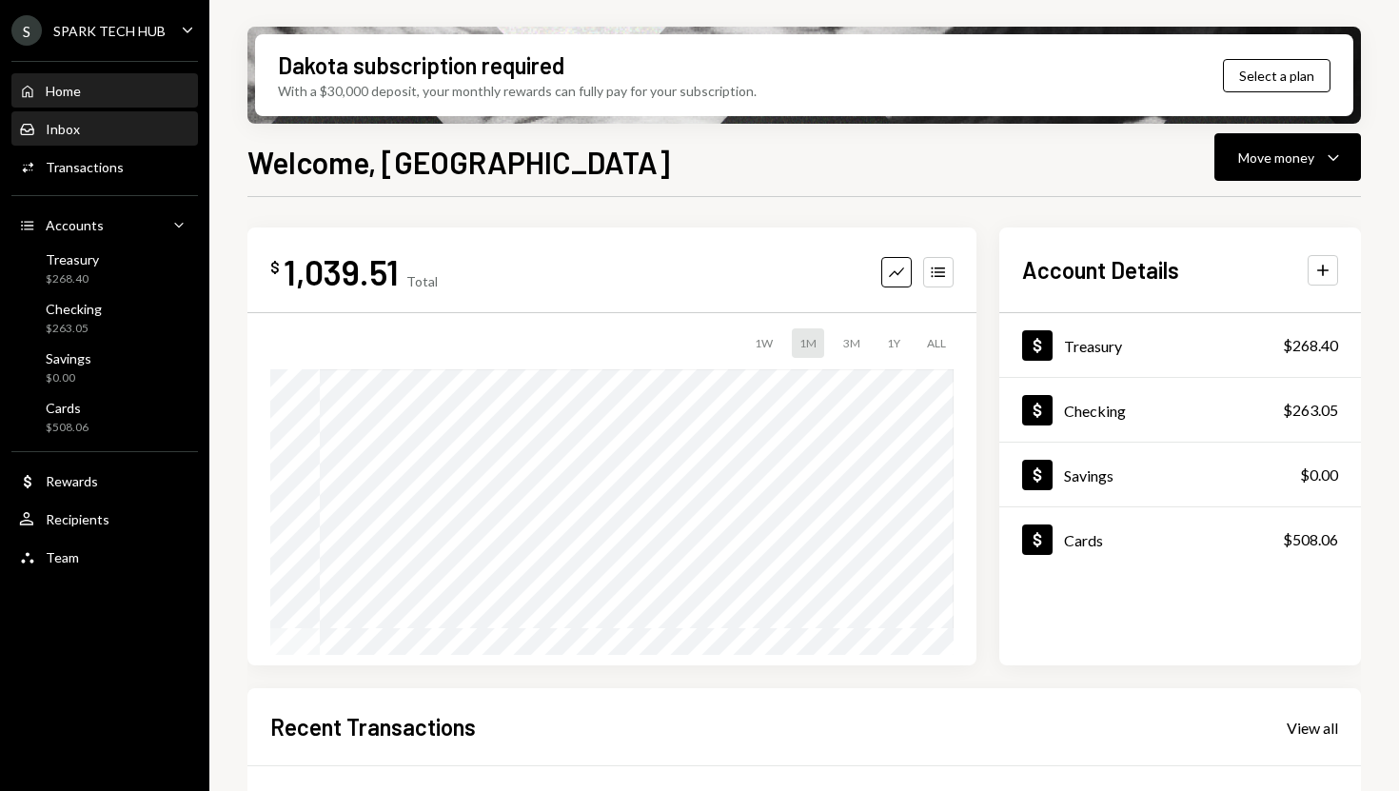
click at [133, 140] on div "Inbox Inbox" at bounding box center [104, 129] width 171 height 32
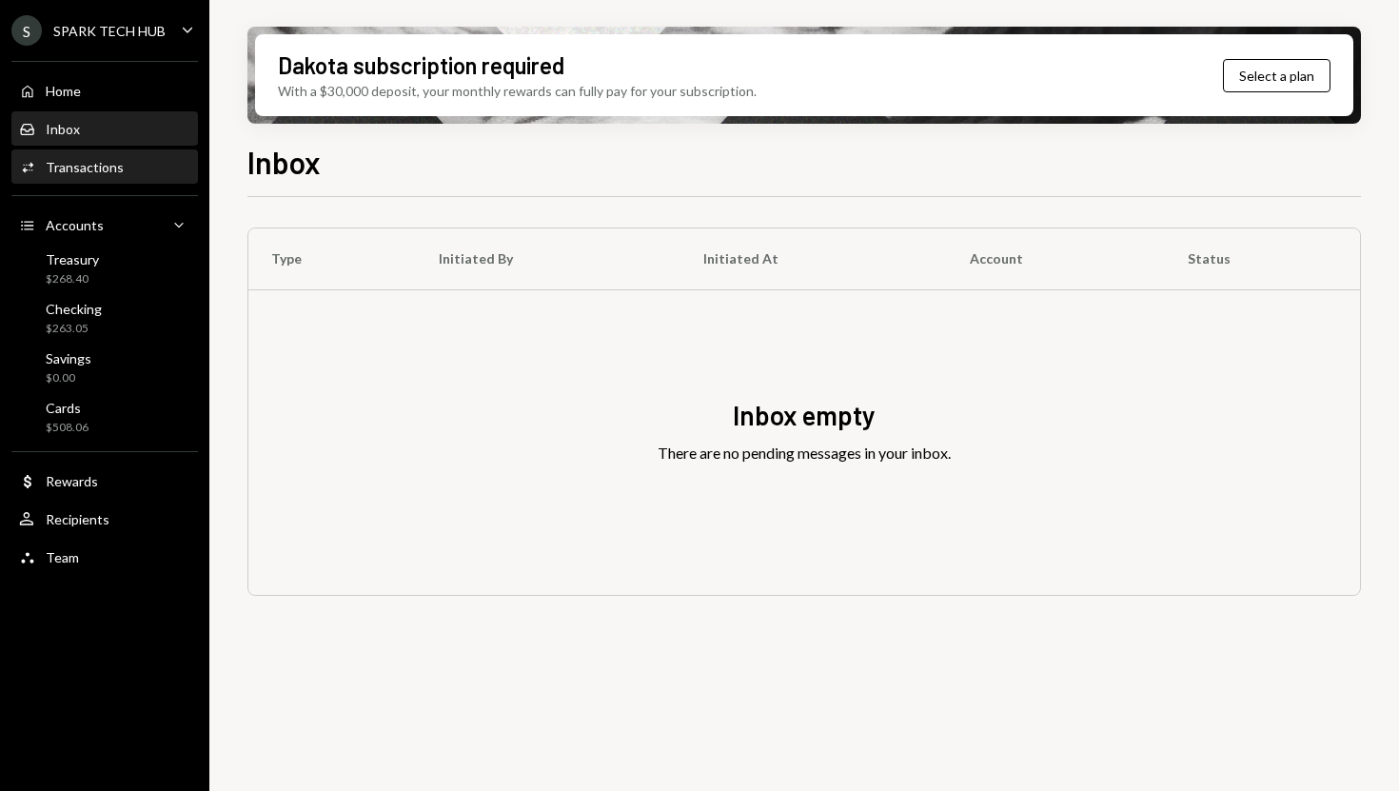
click at [99, 170] on div "Transactions" at bounding box center [85, 167] width 78 height 16
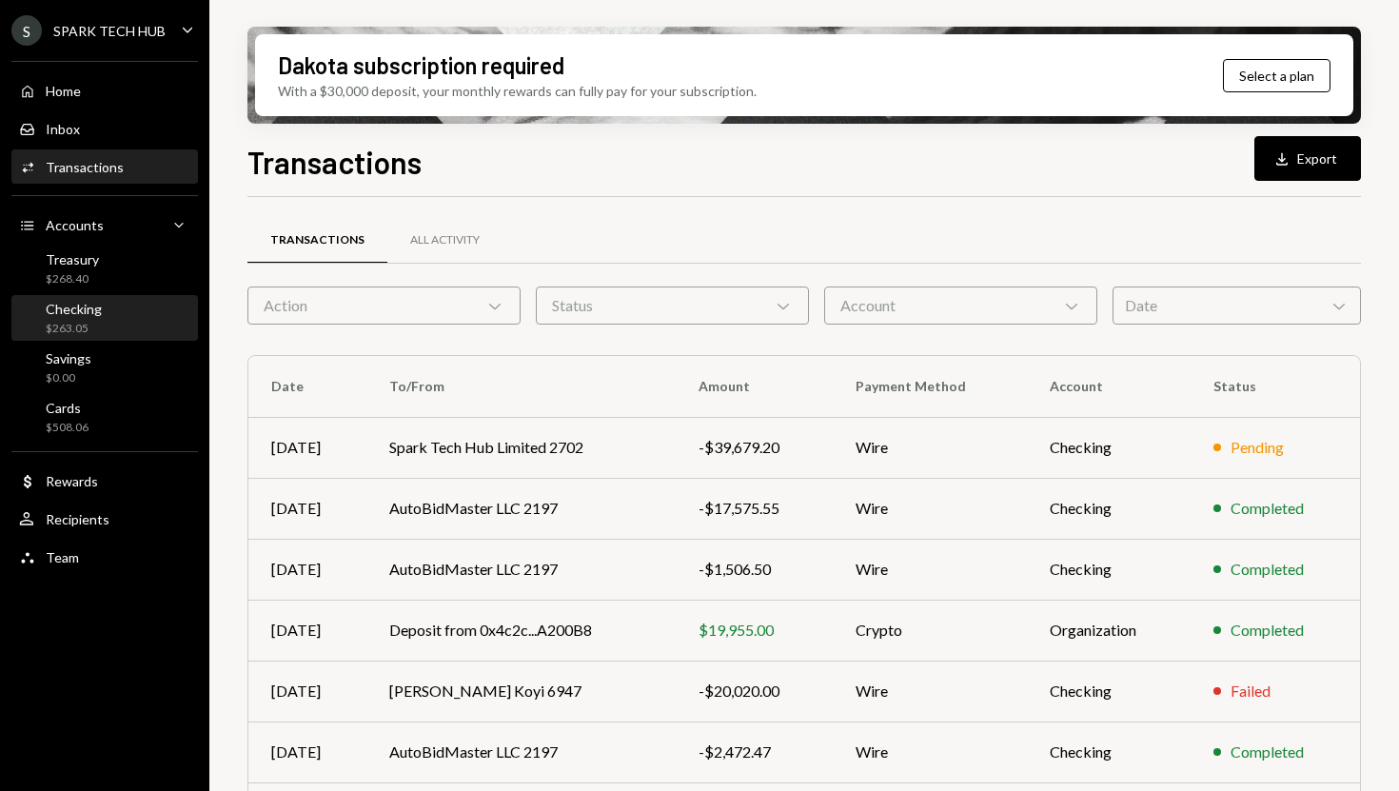
click at [95, 314] on div "Checking" at bounding box center [74, 309] width 56 height 16
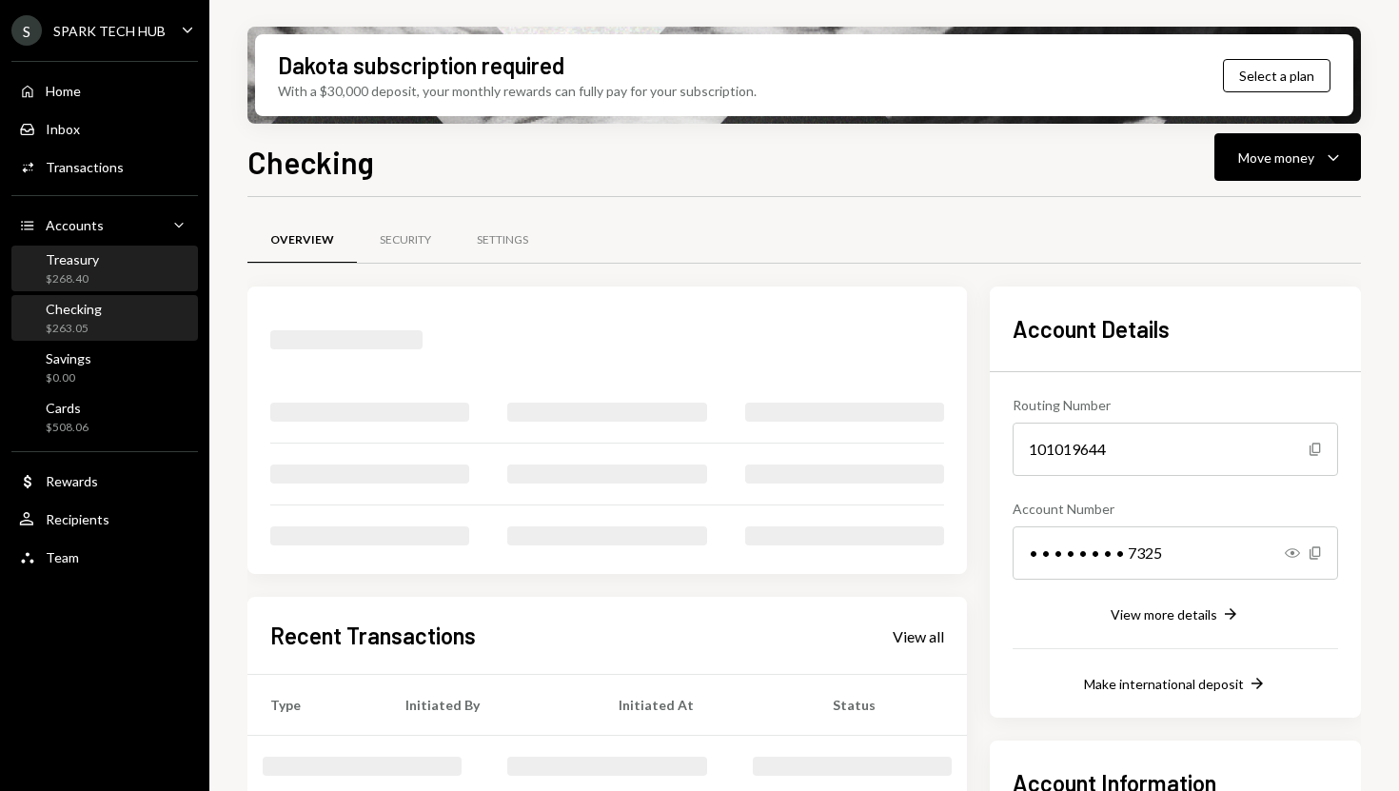
click at [104, 267] on div "Treasury $268.40" at bounding box center [104, 269] width 171 height 36
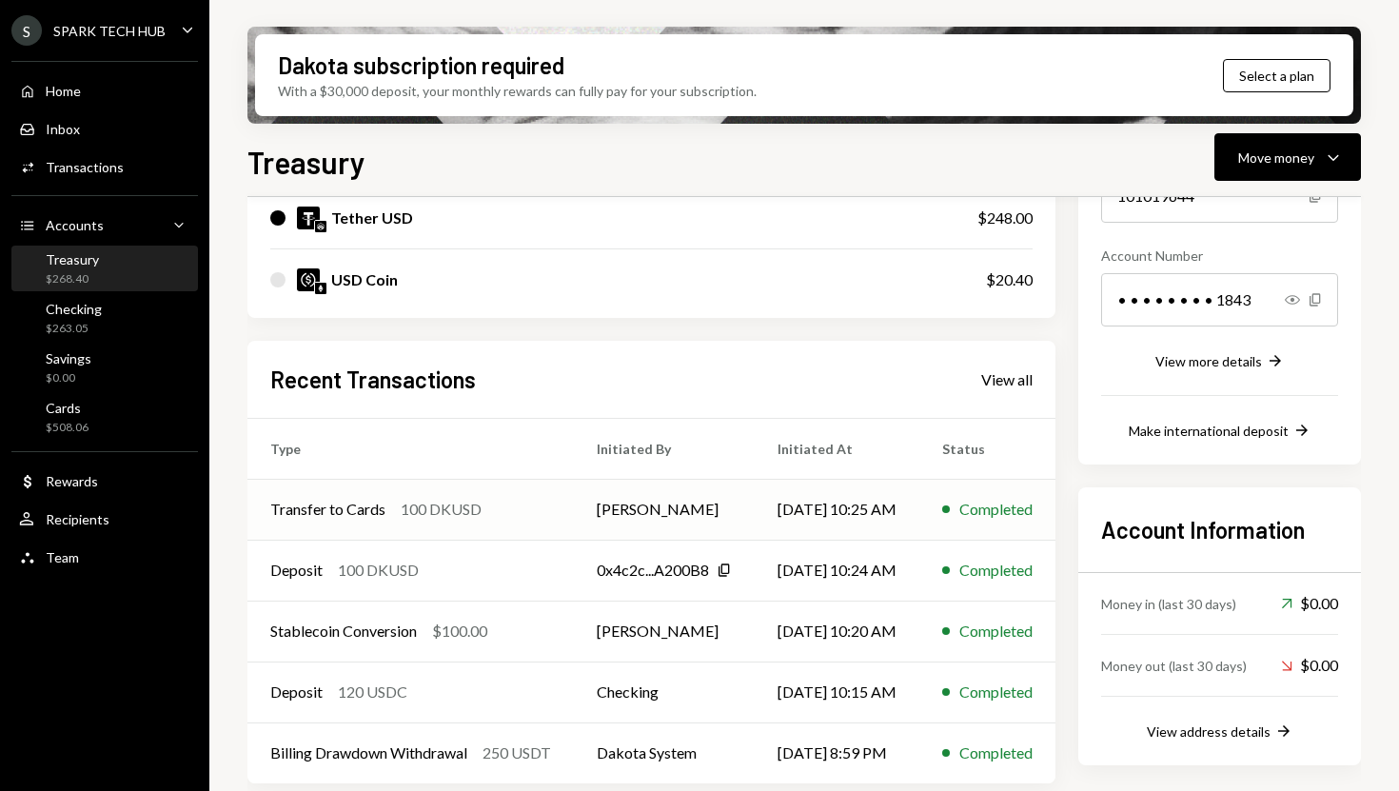
scroll to position [252, 0]
click at [132, 422] on div "Cards $508.06" at bounding box center [104, 418] width 171 height 36
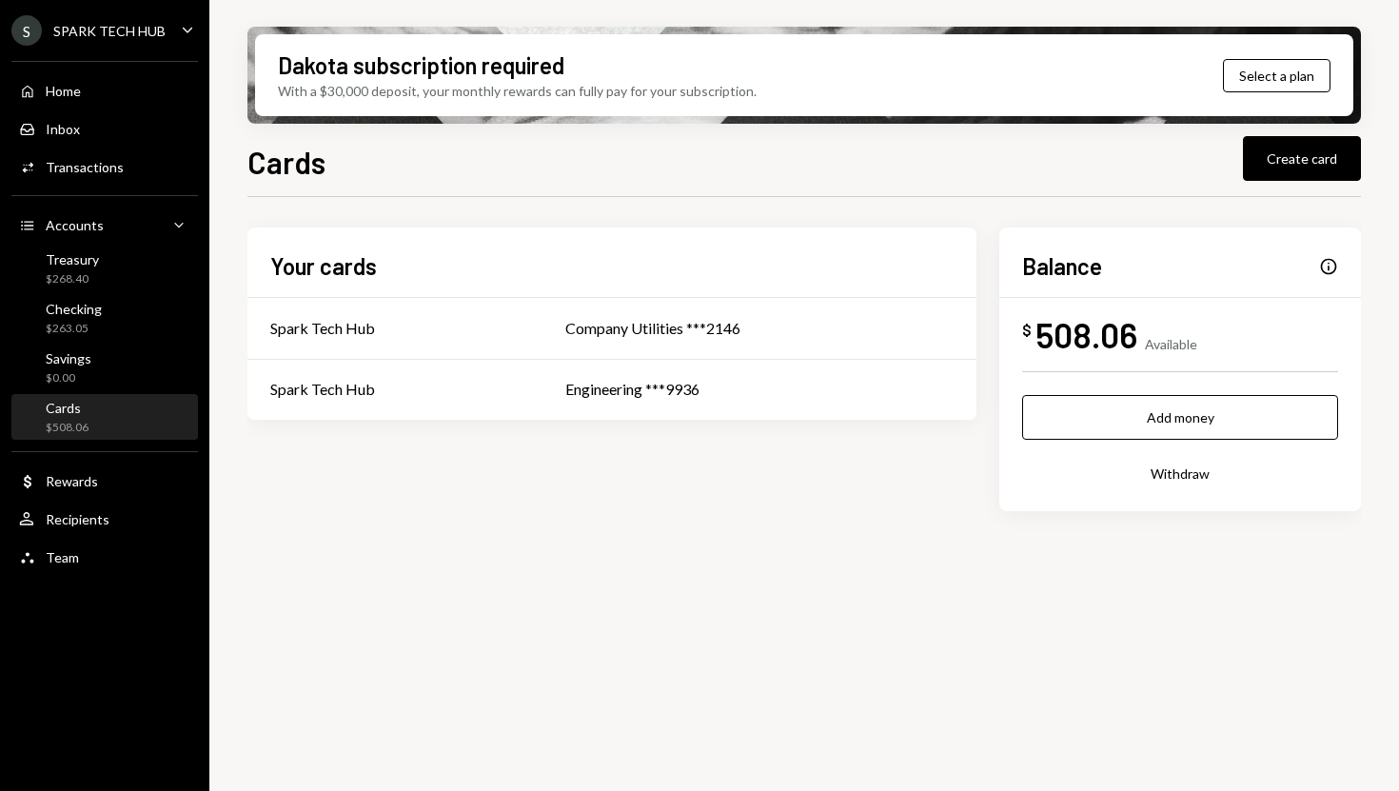
click at [1071, 334] on div "508.06" at bounding box center [1086, 334] width 102 height 43
click at [1096, 325] on div "508.06" at bounding box center [1086, 334] width 102 height 43
click at [629, 376] on td "Engineering ***9936" at bounding box center [759, 389] width 434 height 61
click at [785, 347] on td "Company Utilities ***2146" at bounding box center [759, 328] width 434 height 61
click at [145, 96] on div "Home Home" at bounding box center [104, 91] width 171 height 17
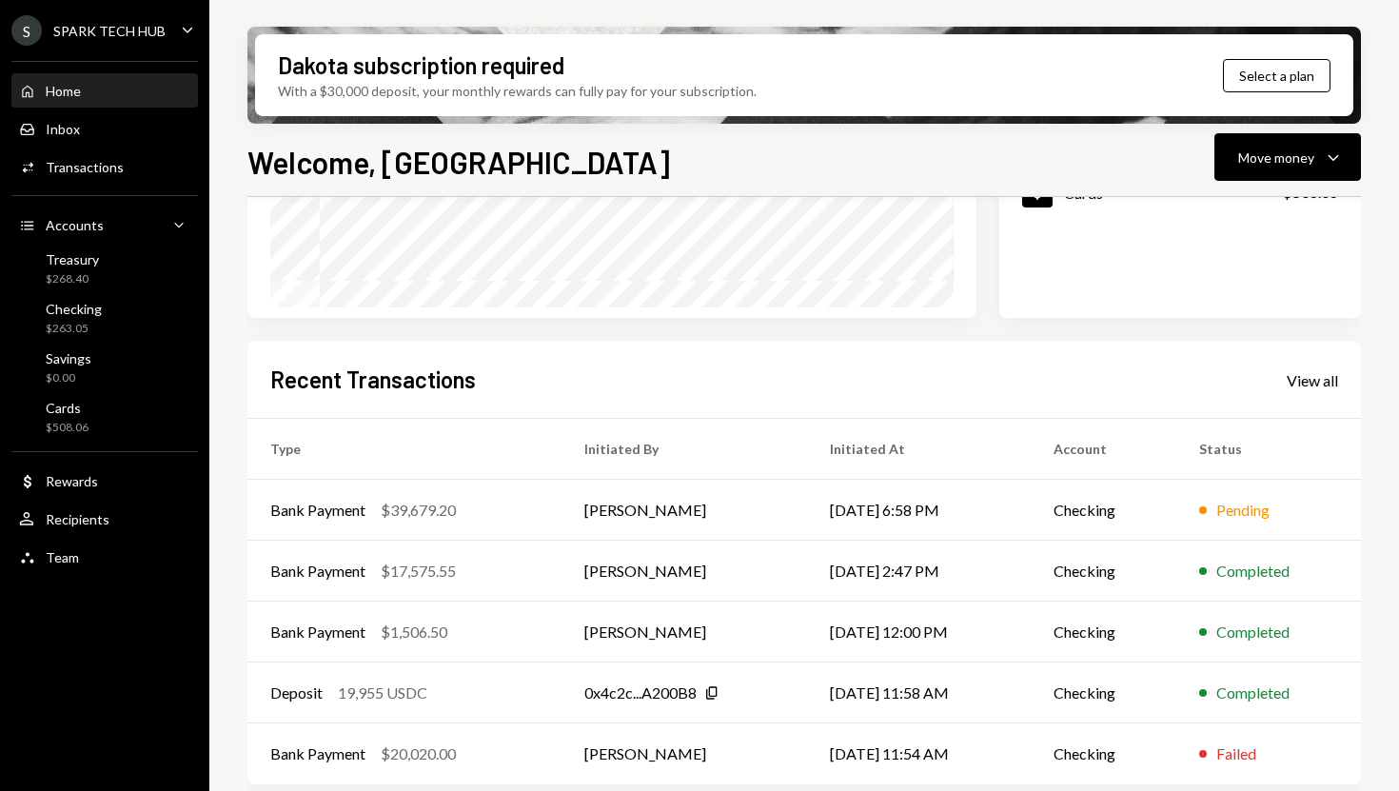
scroll to position [352, 0]
